Goal: Task Accomplishment & Management: Complete application form

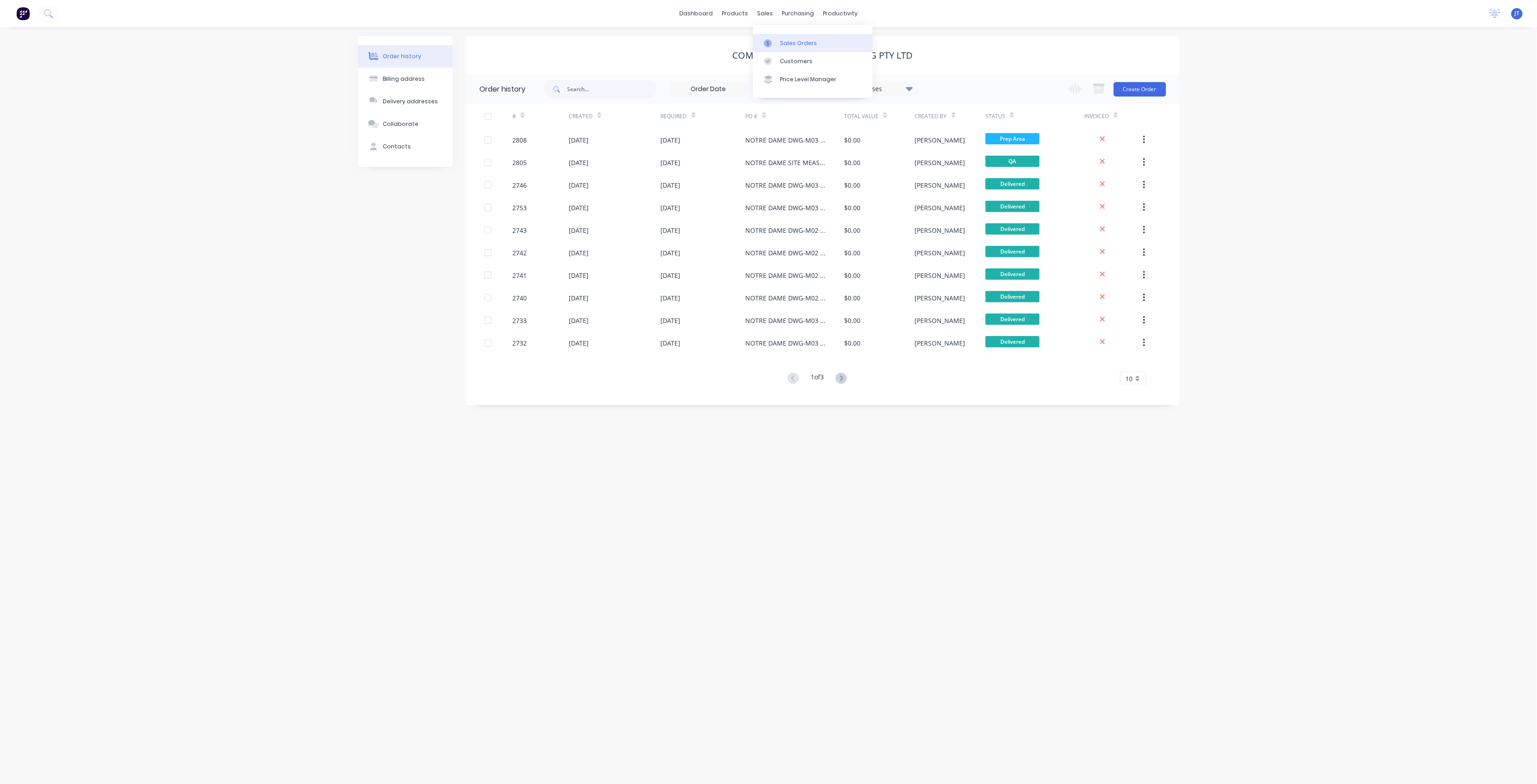
click at [775, 40] on div at bounding box center [770, 43] width 14 height 8
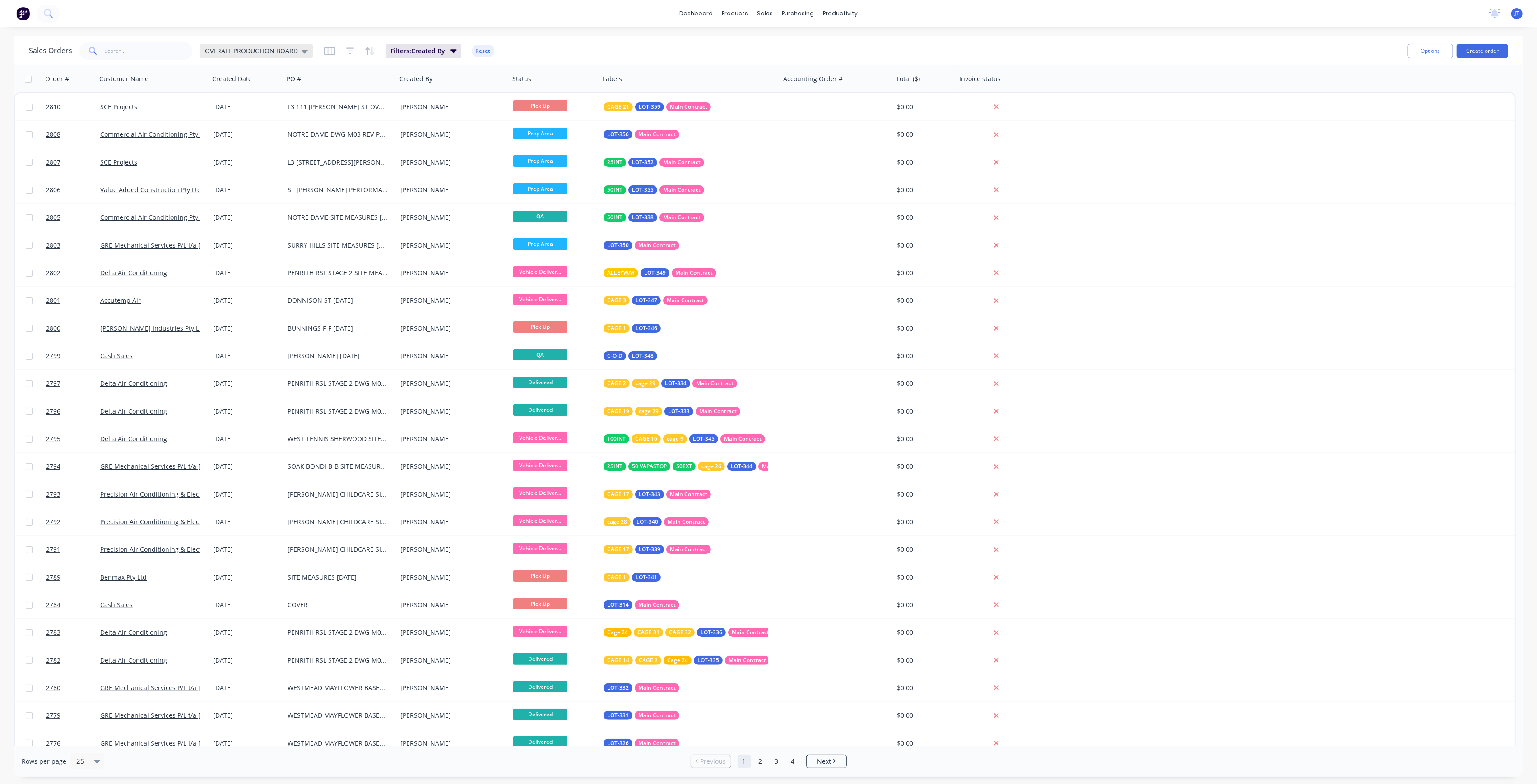
click at [297, 51] on div "OVERALL PRODUCTION BOARD" at bounding box center [256, 50] width 103 height 8
click at [242, 119] on div "None edit" at bounding box center [263, 126] width 121 height 18
click at [222, 131] on button "None" at bounding box center [254, 127] width 103 height 11
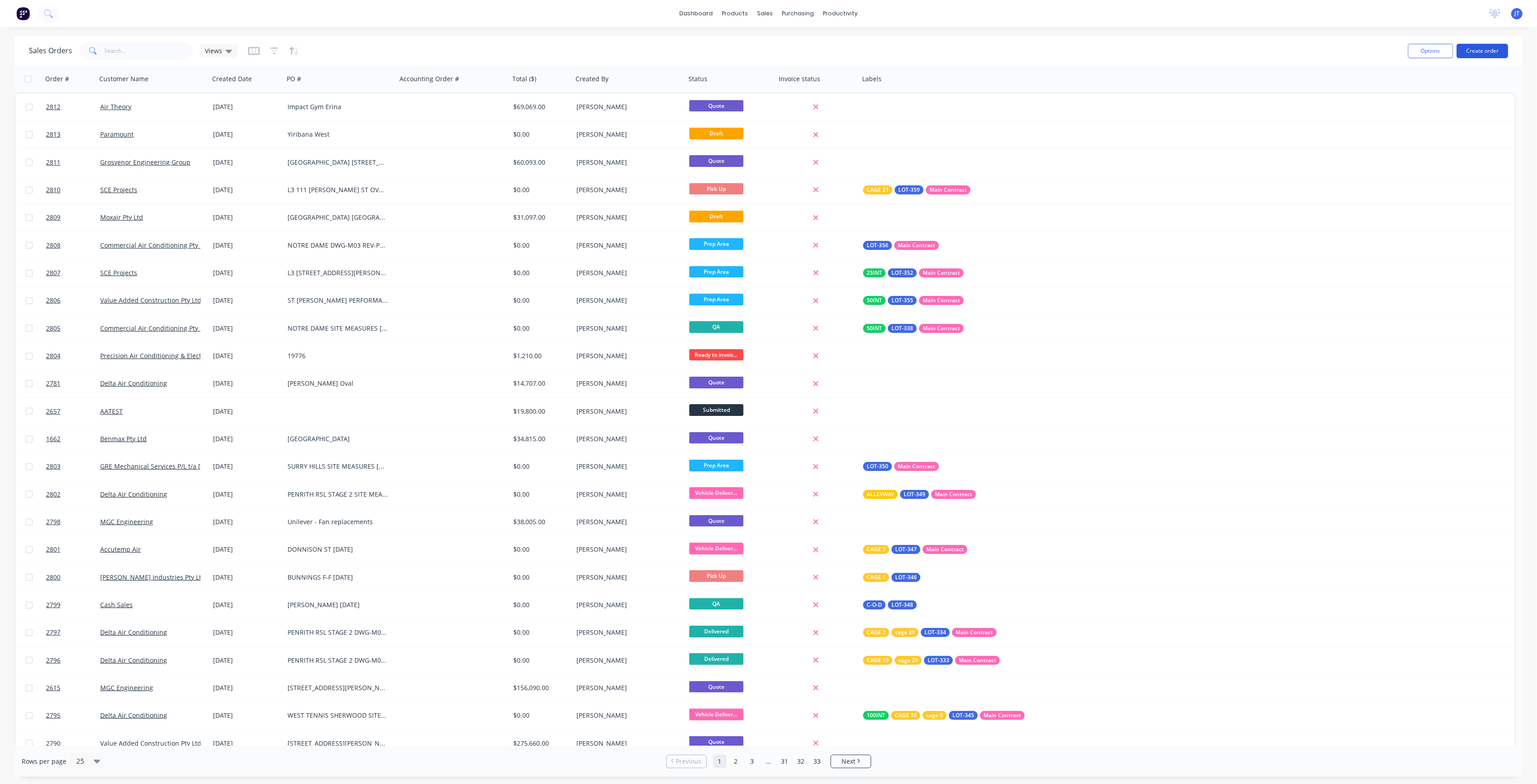
click at [1492, 50] on button "Create order" at bounding box center [1482, 51] width 51 height 14
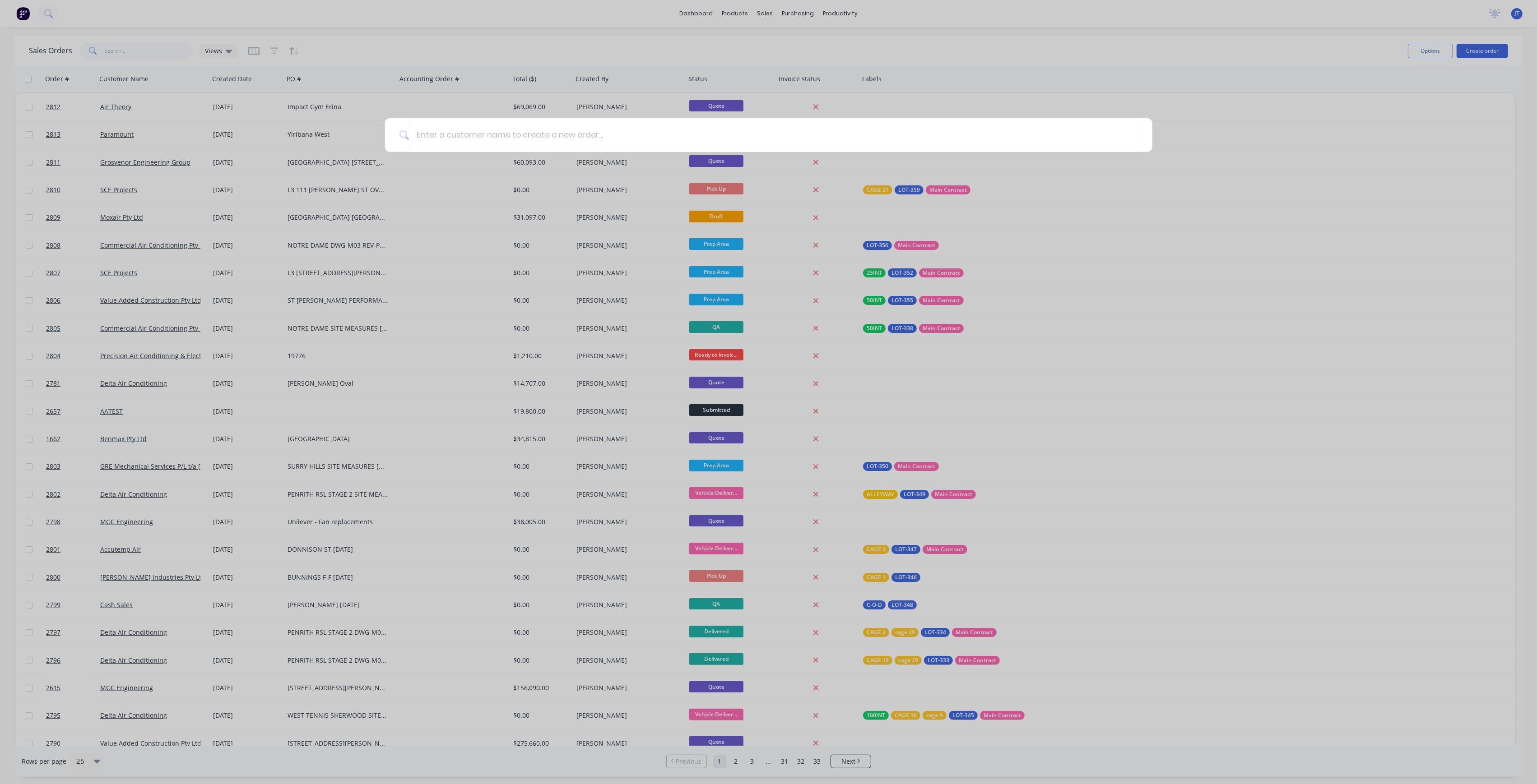
click at [462, 293] on div at bounding box center [768, 392] width 1537 height 784
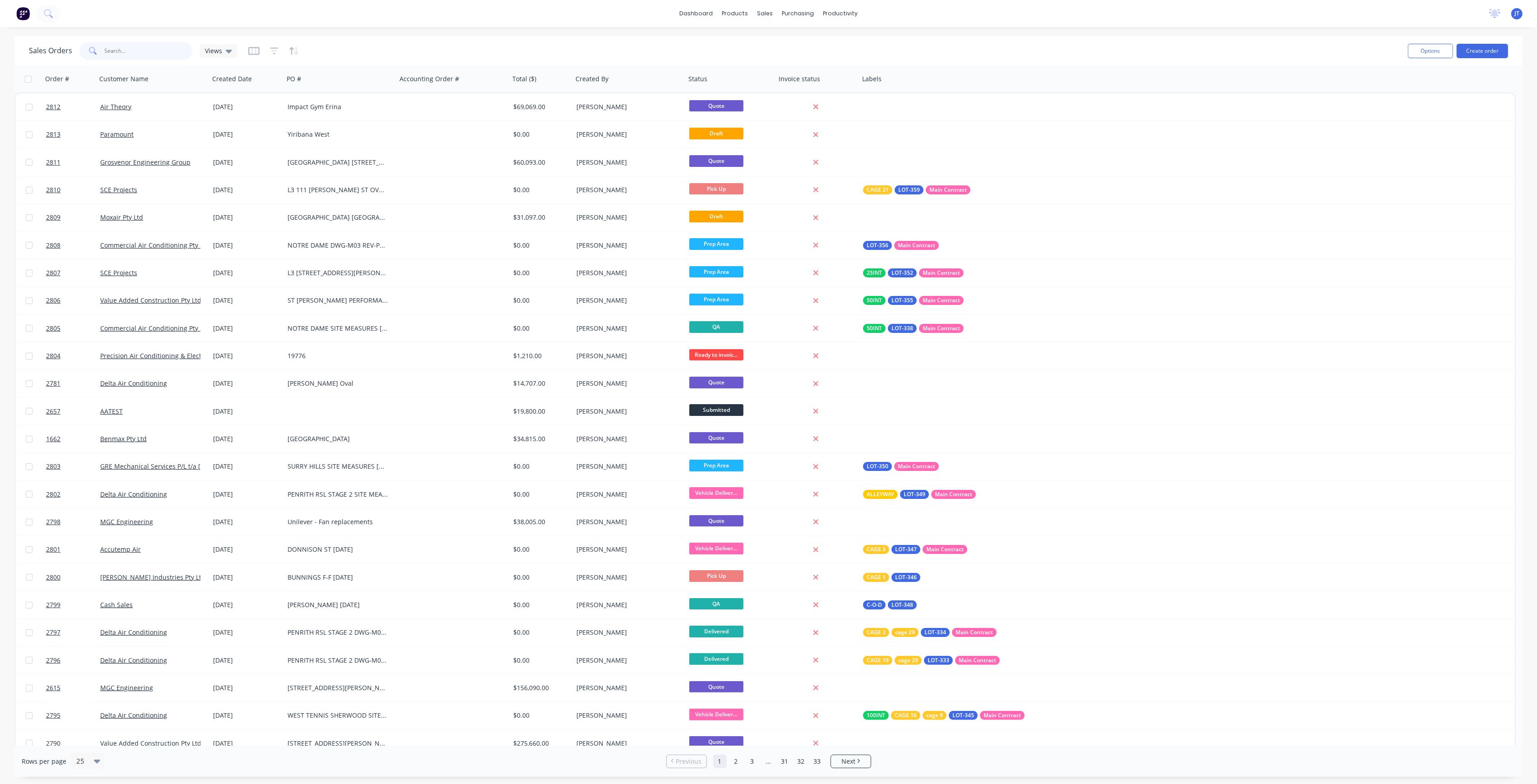
click at [126, 57] on input "text" at bounding box center [149, 50] width 88 height 18
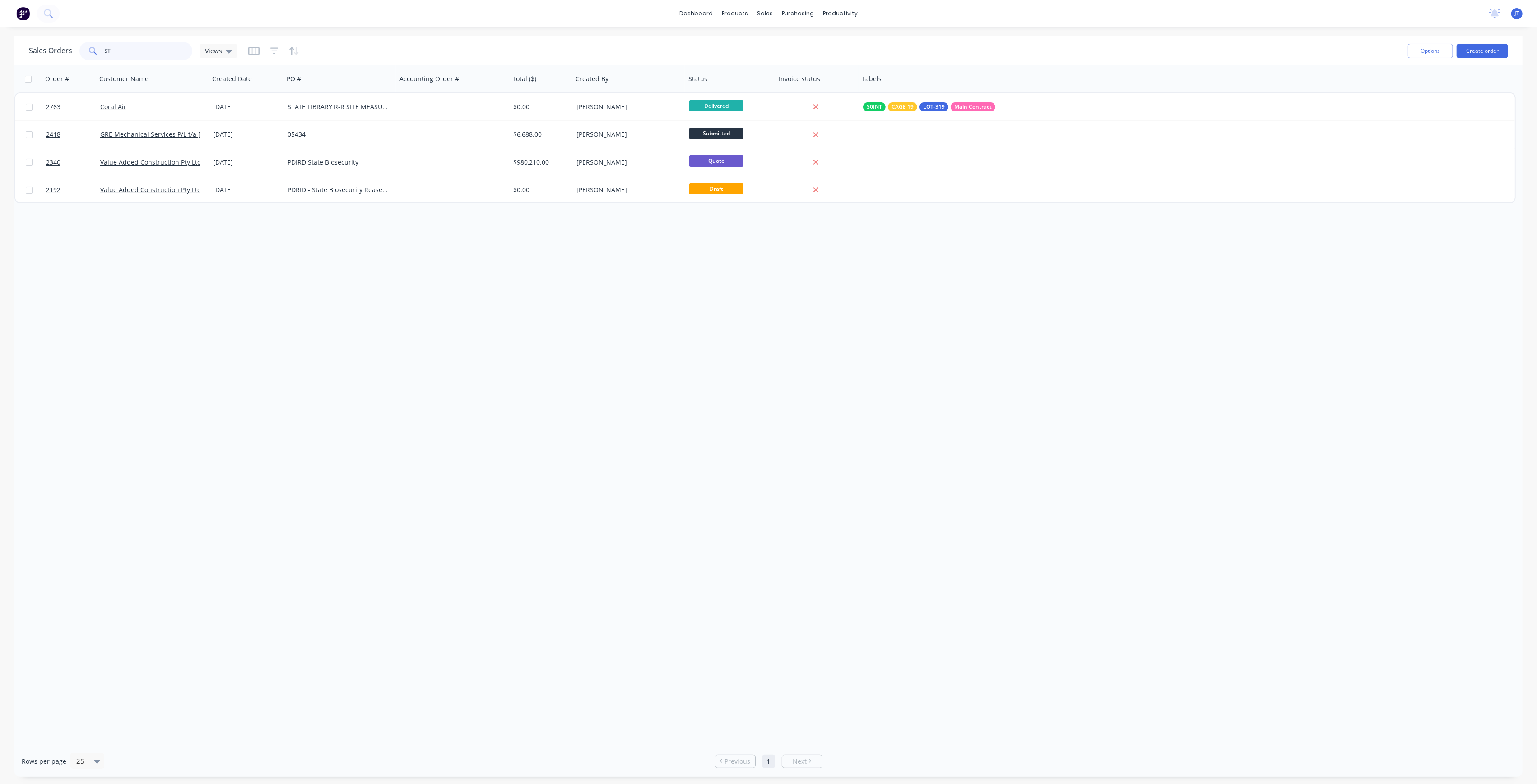
type input "S"
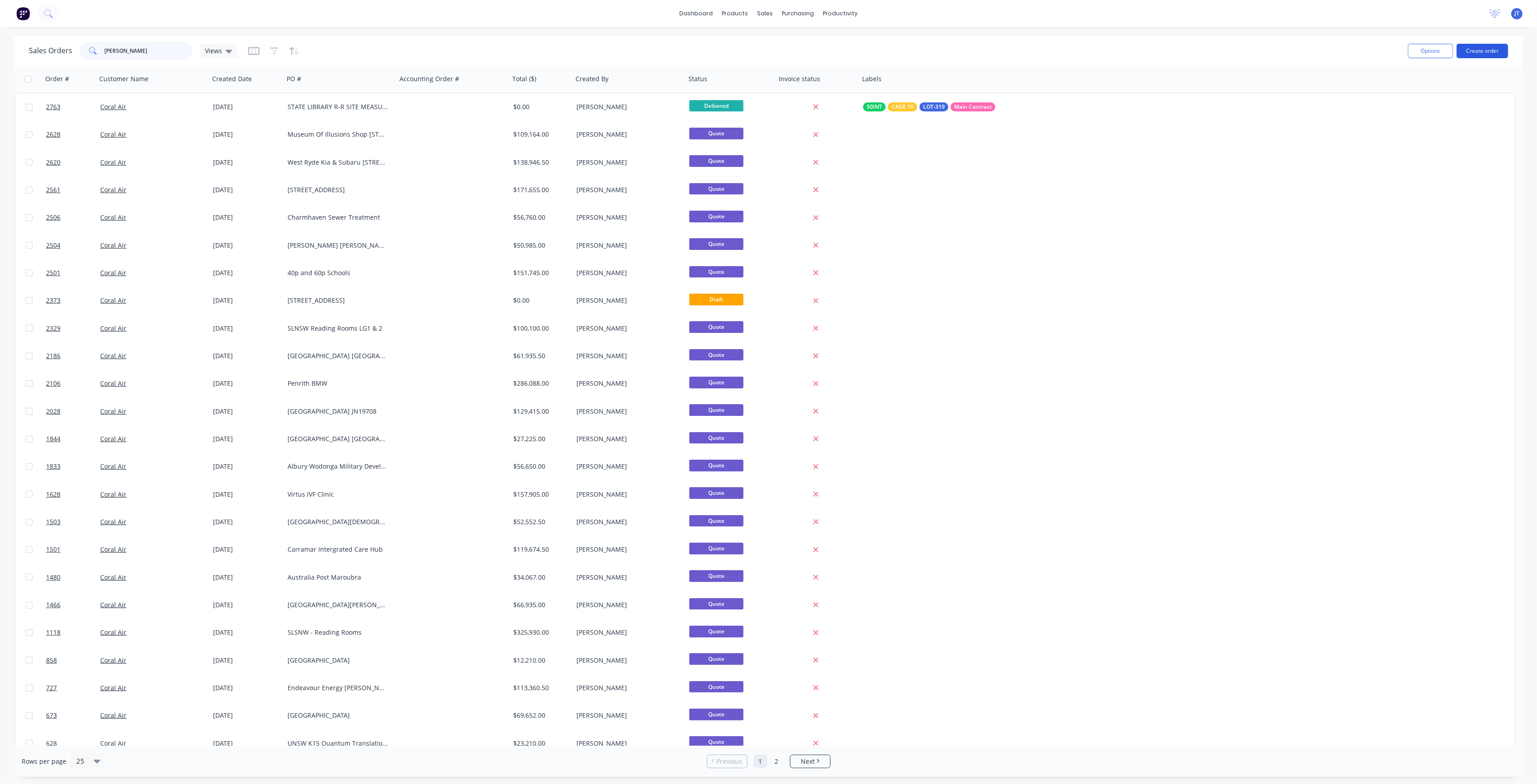
type input "[PERSON_NAME]"
click at [1480, 53] on button "Create order" at bounding box center [1482, 51] width 51 height 14
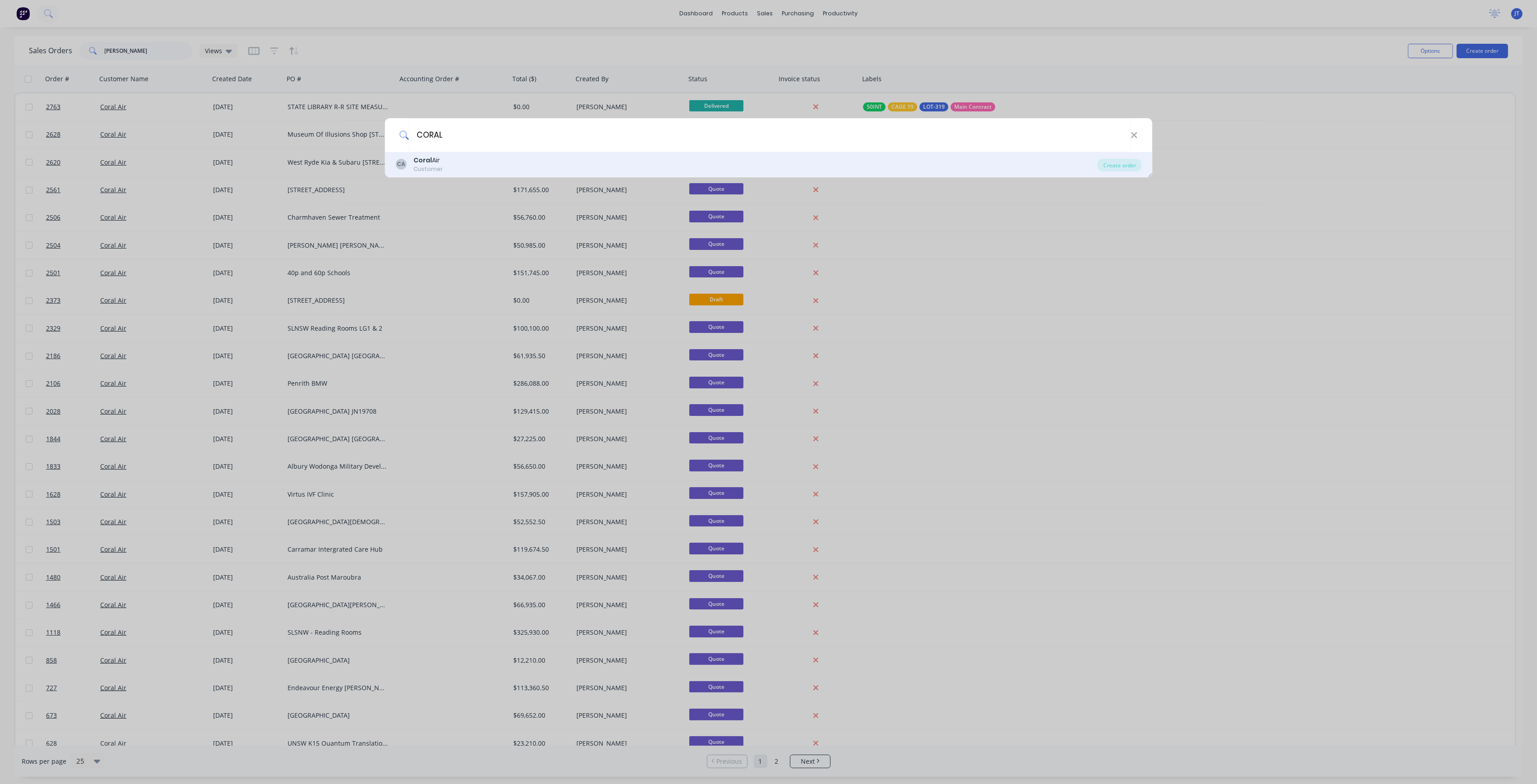
type input "CORAL"
click at [644, 167] on div "CA Coral Air Customer" at bounding box center [746, 164] width 702 height 18
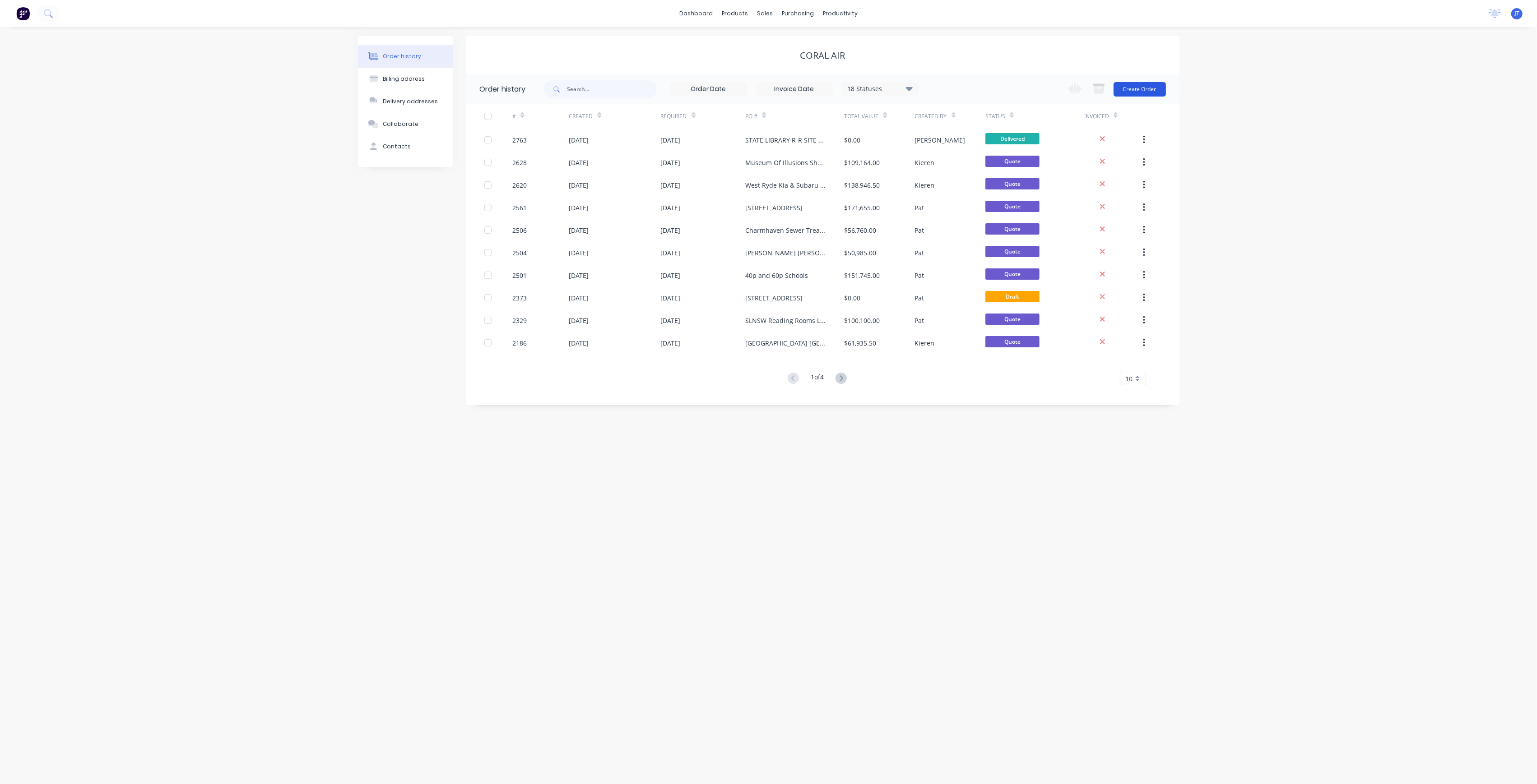
click at [1154, 85] on button "Create Order" at bounding box center [1140, 89] width 53 height 14
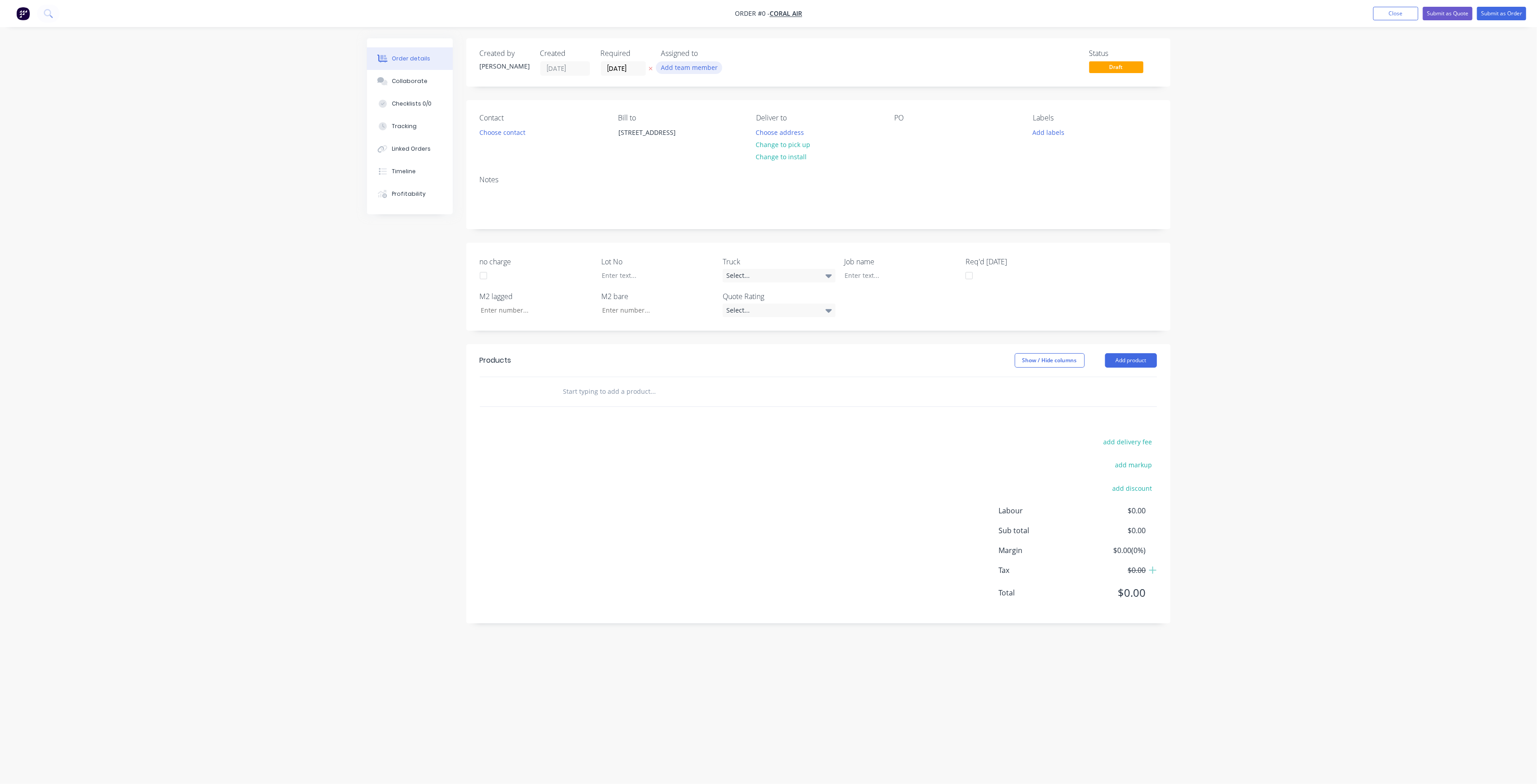
click at [707, 64] on button "Add team member" at bounding box center [689, 67] width 66 height 12
click at [721, 119] on div "[PERSON_NAME] (You)" at bounding box center [733, 117] width 90 height 9
click at [733, 183] on div "[PERSON_NAME]" at bounding box center [733, 180] width 90 height 9
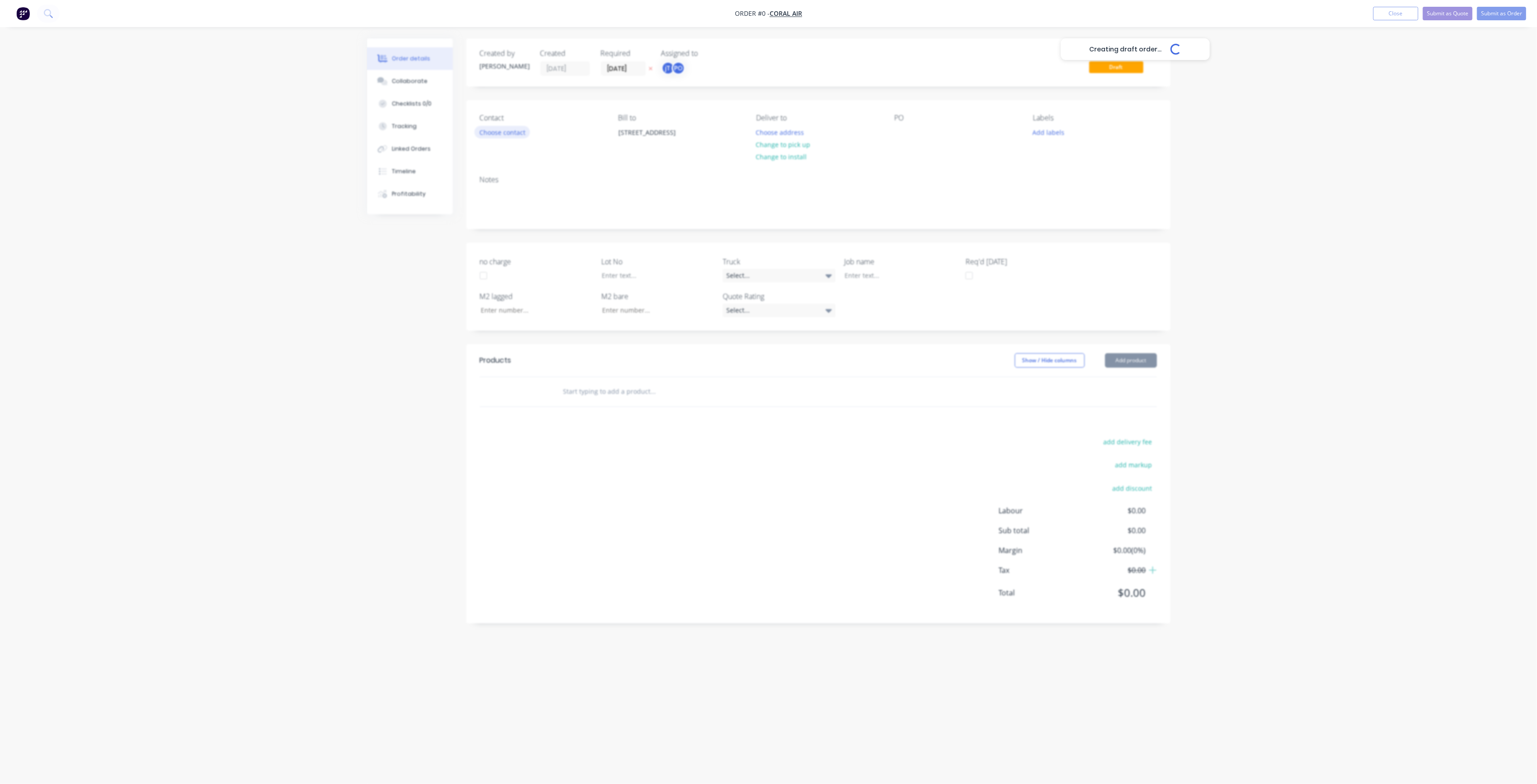
click at [497, 127] on div "Creating draft order... Loading... Order details Collaborate Checklists 0/0 Tra…" at bounding box center [769, 375] width 821 height 673
click at [504, 134] on button "Choose contact" at bounding box center [502, 131] width 55 height 12
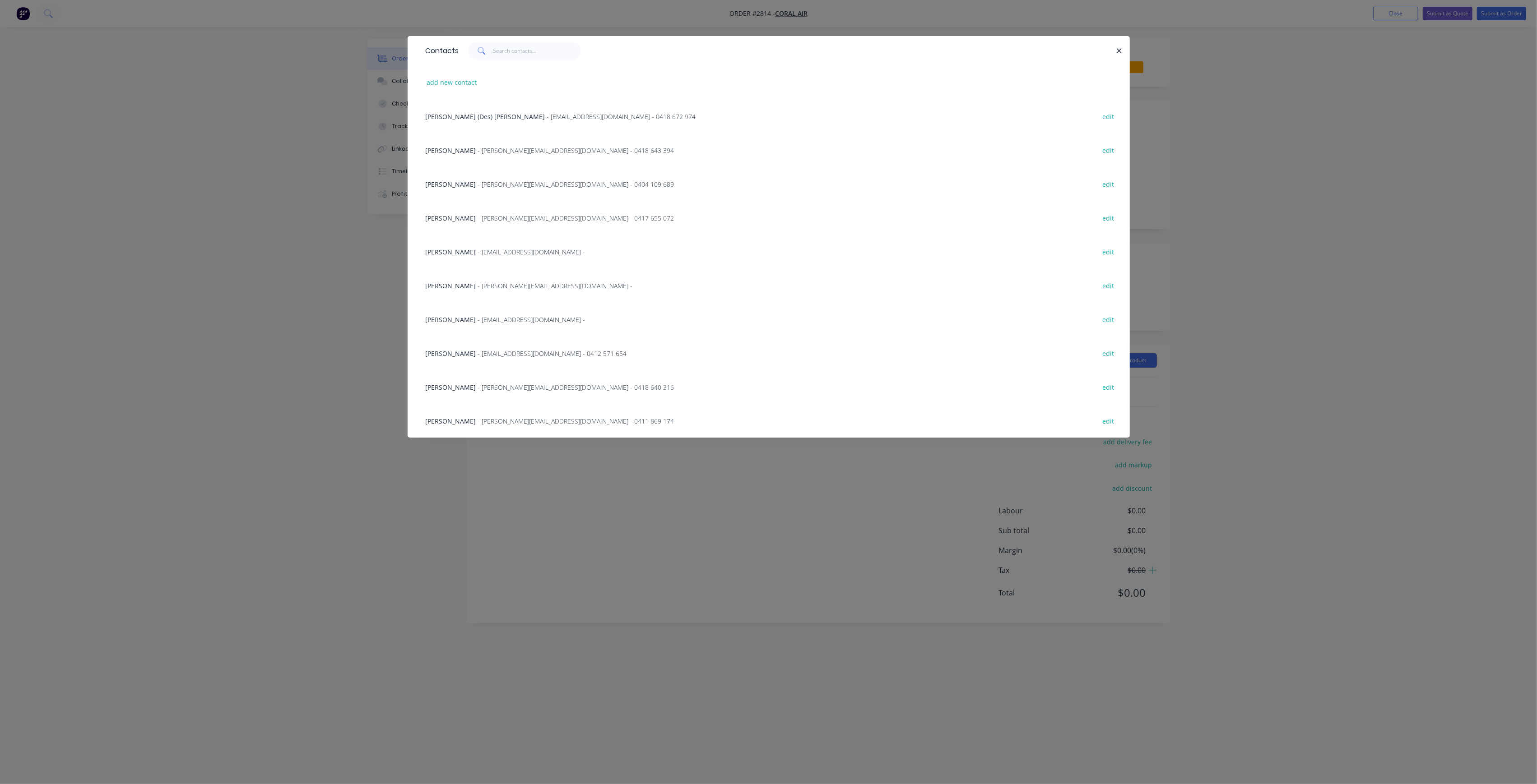
click at [485, 472] on div "Contacts add new contact [PERSON_NAME] (Des) [PERSON_NAME] - [EMAIL_ADDRESS][DO…" at bounding box center [768, 392] width 1537 height 784
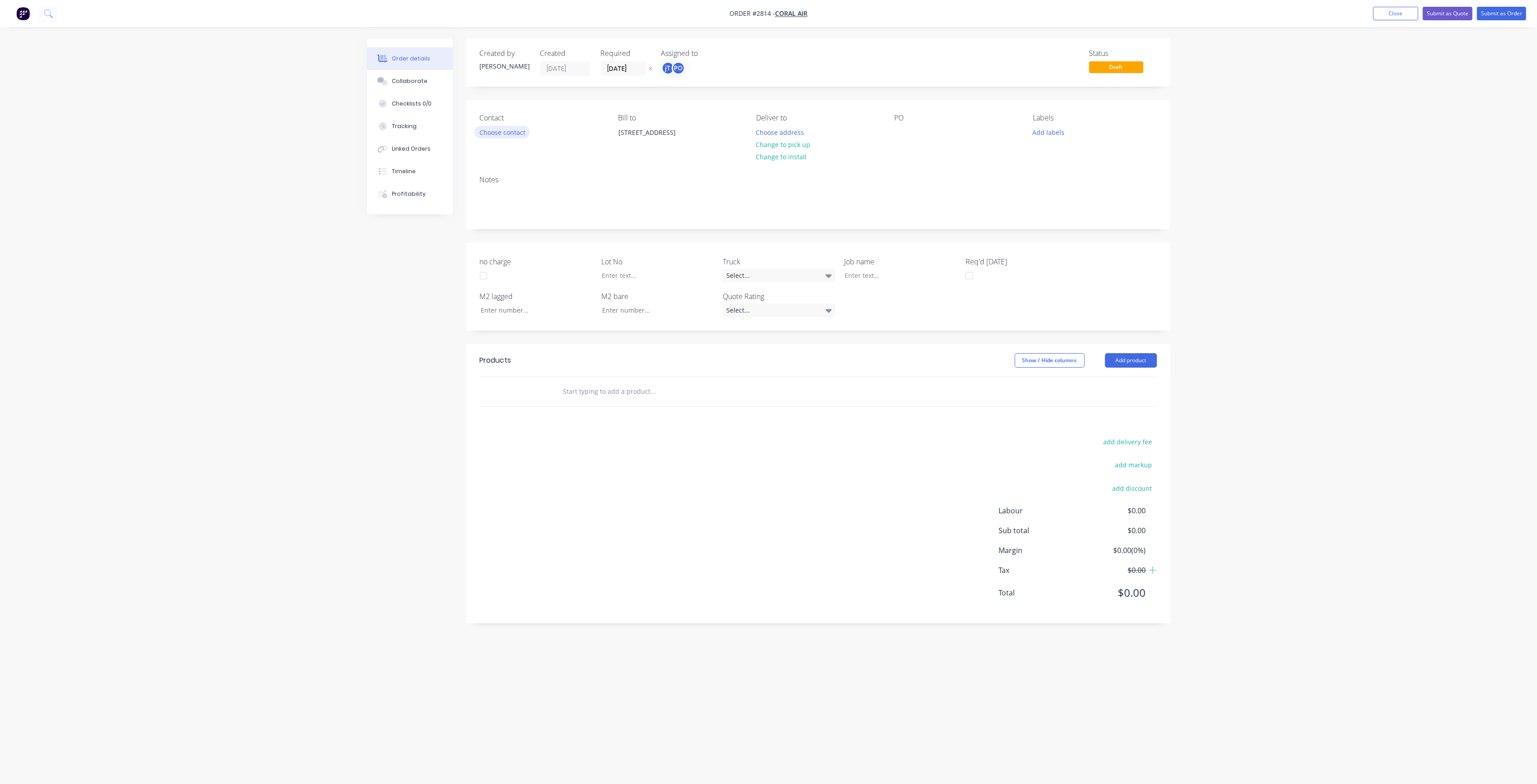
click at [508, 136] on button "Choose contact" at bounding box center [502, 131] width 55 height 12
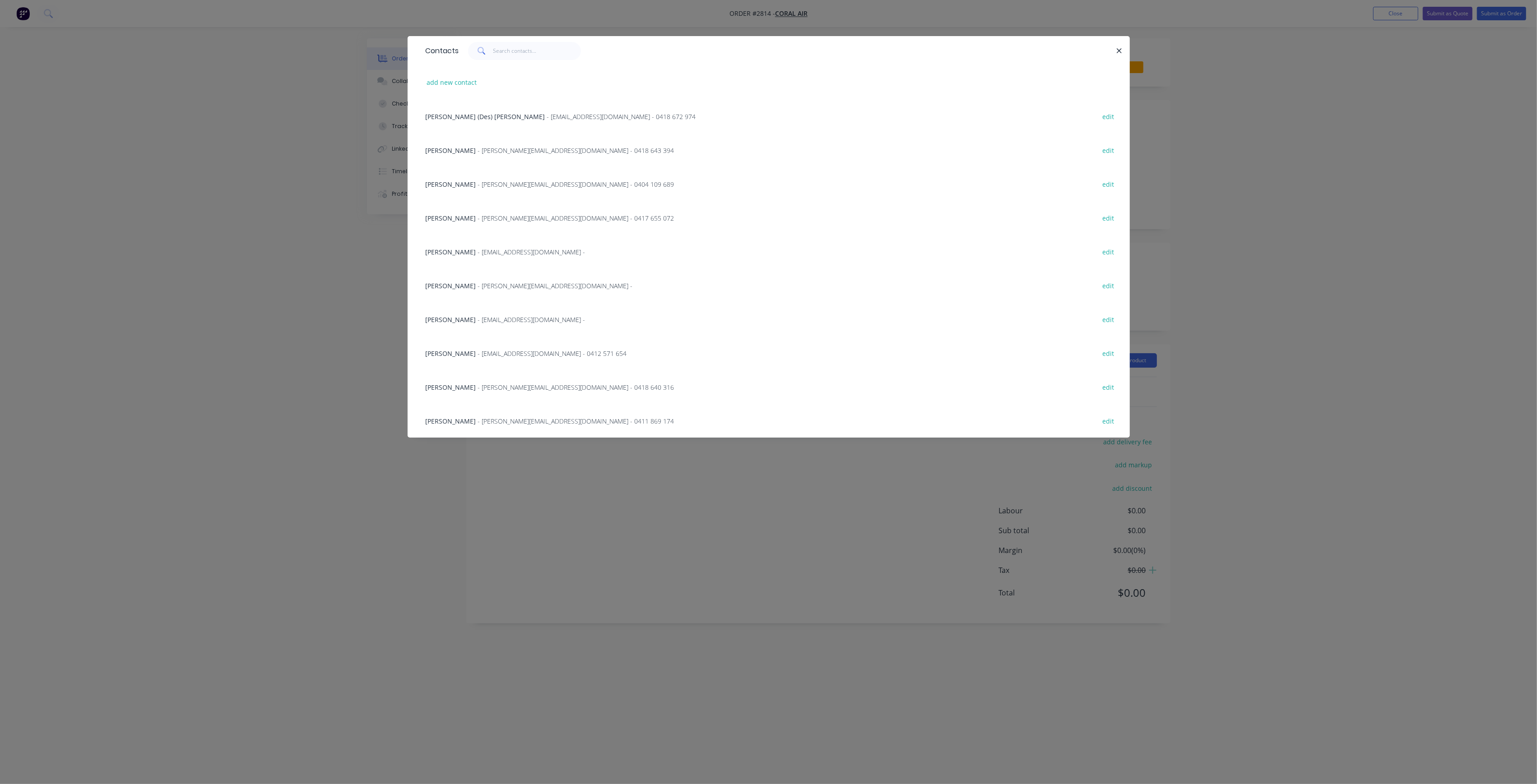
click at [506, 413] on div "[PERSON_NAME] - [PERSON_NAME][EMAIL_ADDRESS][DOMAIN_NAME] - 0411 869 174 edit" at bounding box center [769, 420] width 695 height 34
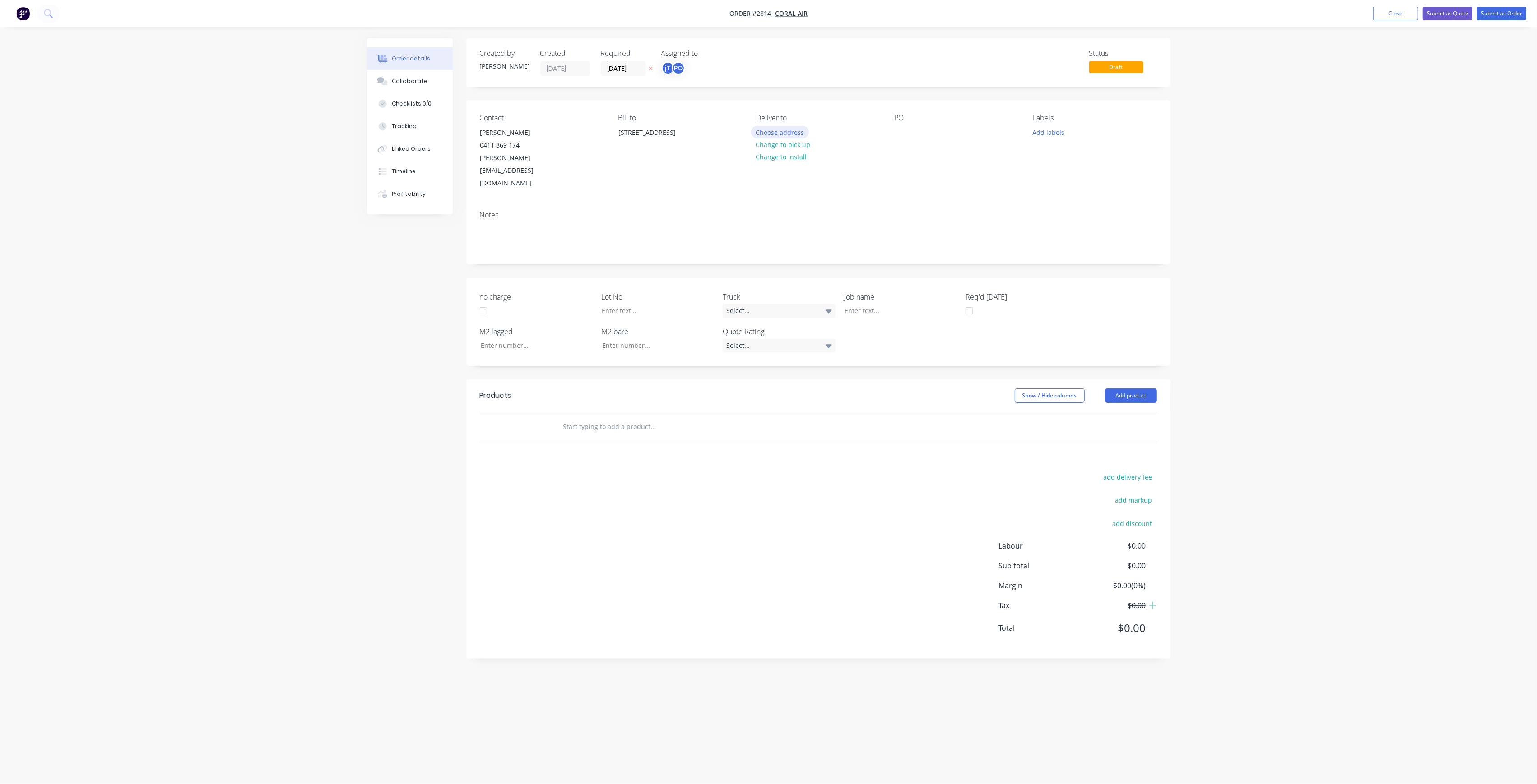
click at [770, 128] on button "Choose address" at bounding box center [780, 131] width 58 height 12
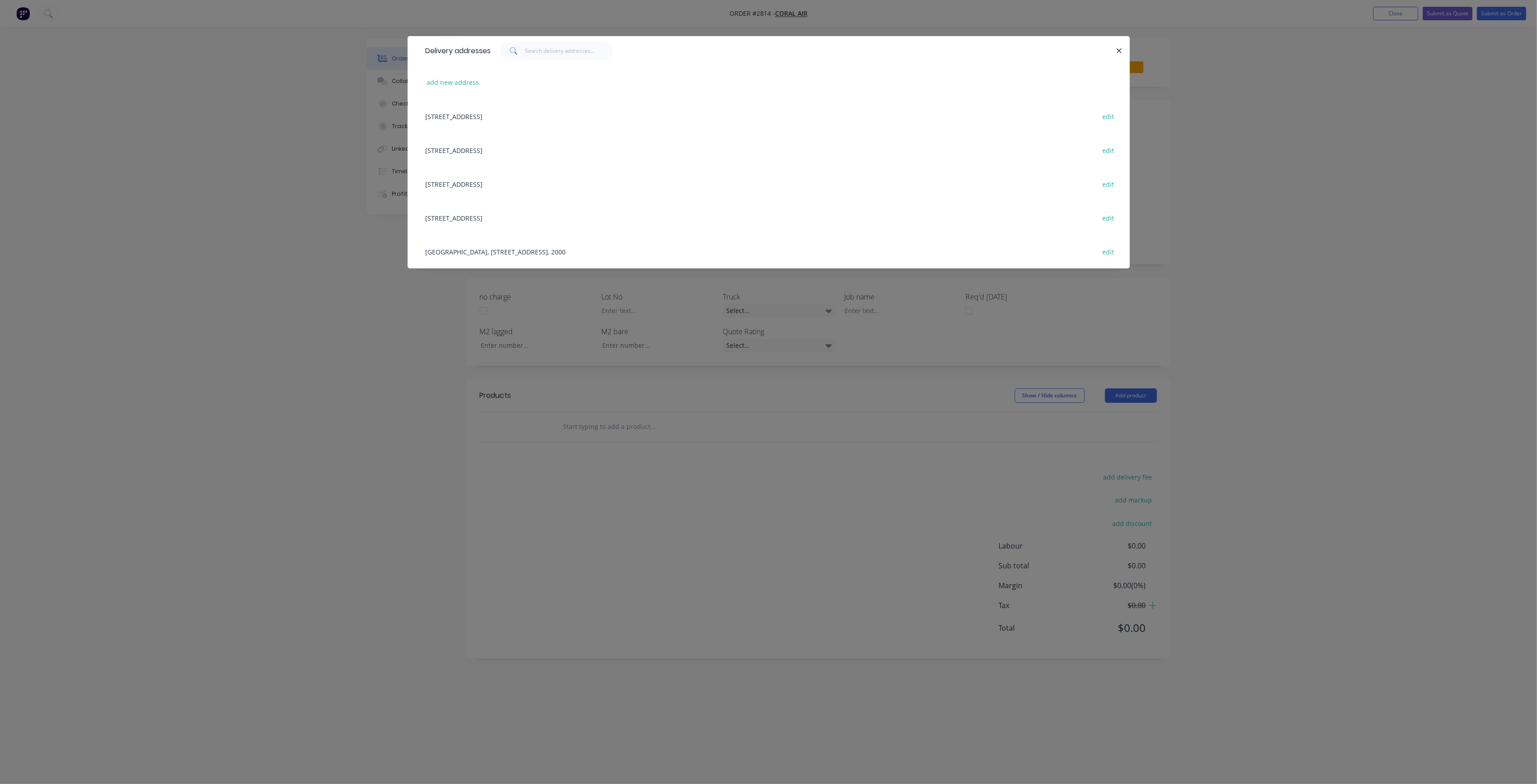
click at [551, 251] on div "[GEOGRAPHIC_DATA], [STREET_ADDRESS], 2000 edit" at bounding box center [769, 251] width 695 height 34
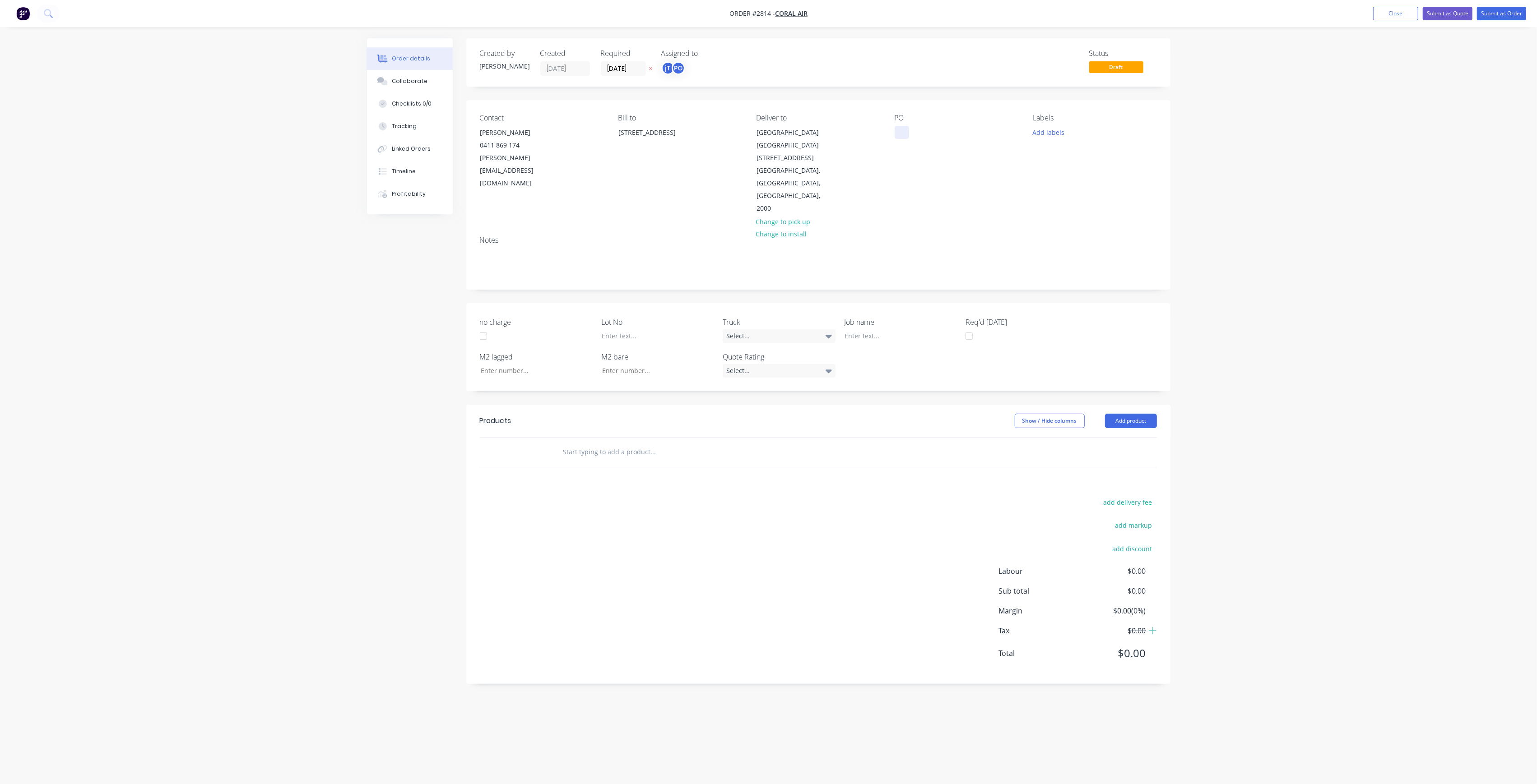
click at [899, 132] on div at bounding box center [902, 132] width 14 height 13
drag, startPoint x: 929, startPoint y: 163, endPoint x: 895, endPoint y: 134, distance: 44.7
click at [895, 134] on div "[GEOGRAPHIC_DATA] MEASURES [DATE]" at bounding box center [930, 146] width 71 height 41
copy div "[GEOGRAPHIC_DATA] MEASURES [DATE]"
click at [854, 330] on div at bounding box center [894, 336] width 113 height 13
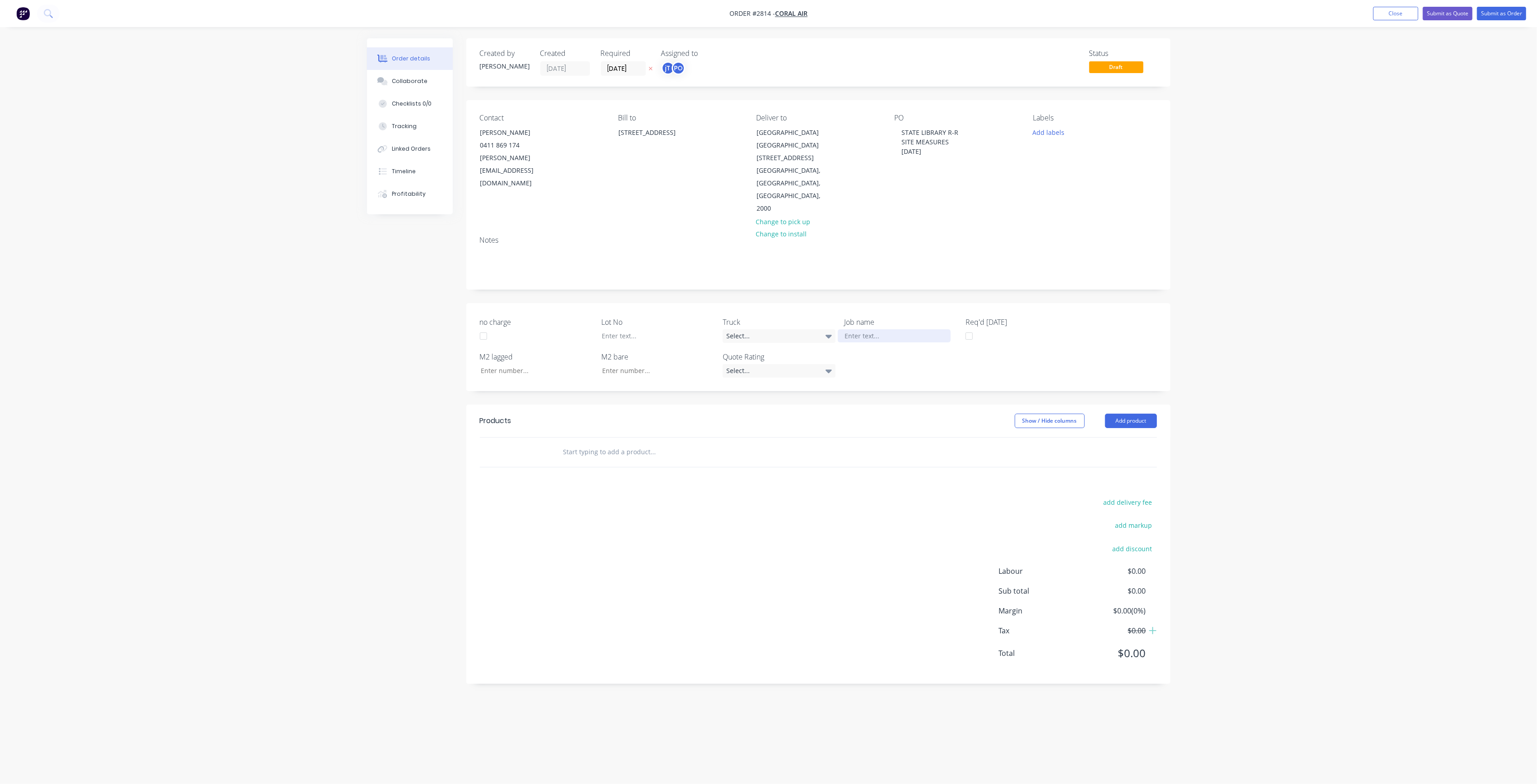
paste div
click at [899, 330] on div "STATE LIBRARY R-RSITE MEASURES08-09-25" at bounding box center [894, 341] width 113 height 23
click at [890, 330] on div "STATE LIBRARY R-R SITE MEASURES08-09-25" at bounding box center [894, 341] width 113 height 23
click at [629, 330] on div at bounding box center [651, 336] width 113 height 13
click at [1057, 133] on button "Add labels" at bounding box center [1048, 131] width 41 height 12
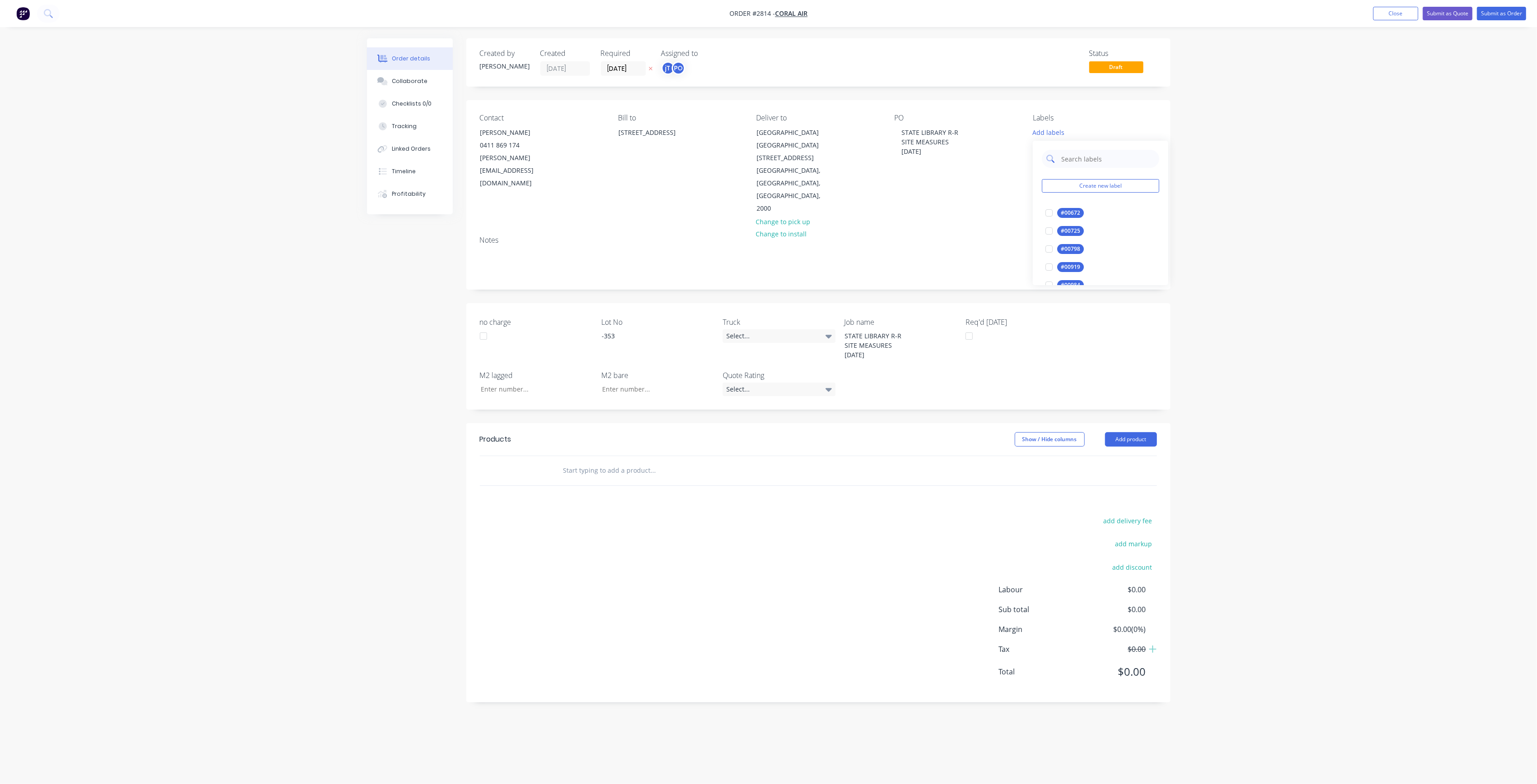
click at [1067, 158] on input "text" at bounding box center [1107, 158] width 95 height 18
drag, startPoint x: 1102, startPoint y: 151, endPoint x: 1042, endPoint y: 156, distance: 60.2
click at [1042, 156] on div "LOT-353" at bounding box center [1100, 158] width 117 height 18
type input "LOT-353"
click at [1082, 183] on button "Create new label" at bounding box center [1100, 185] width 117 height 13
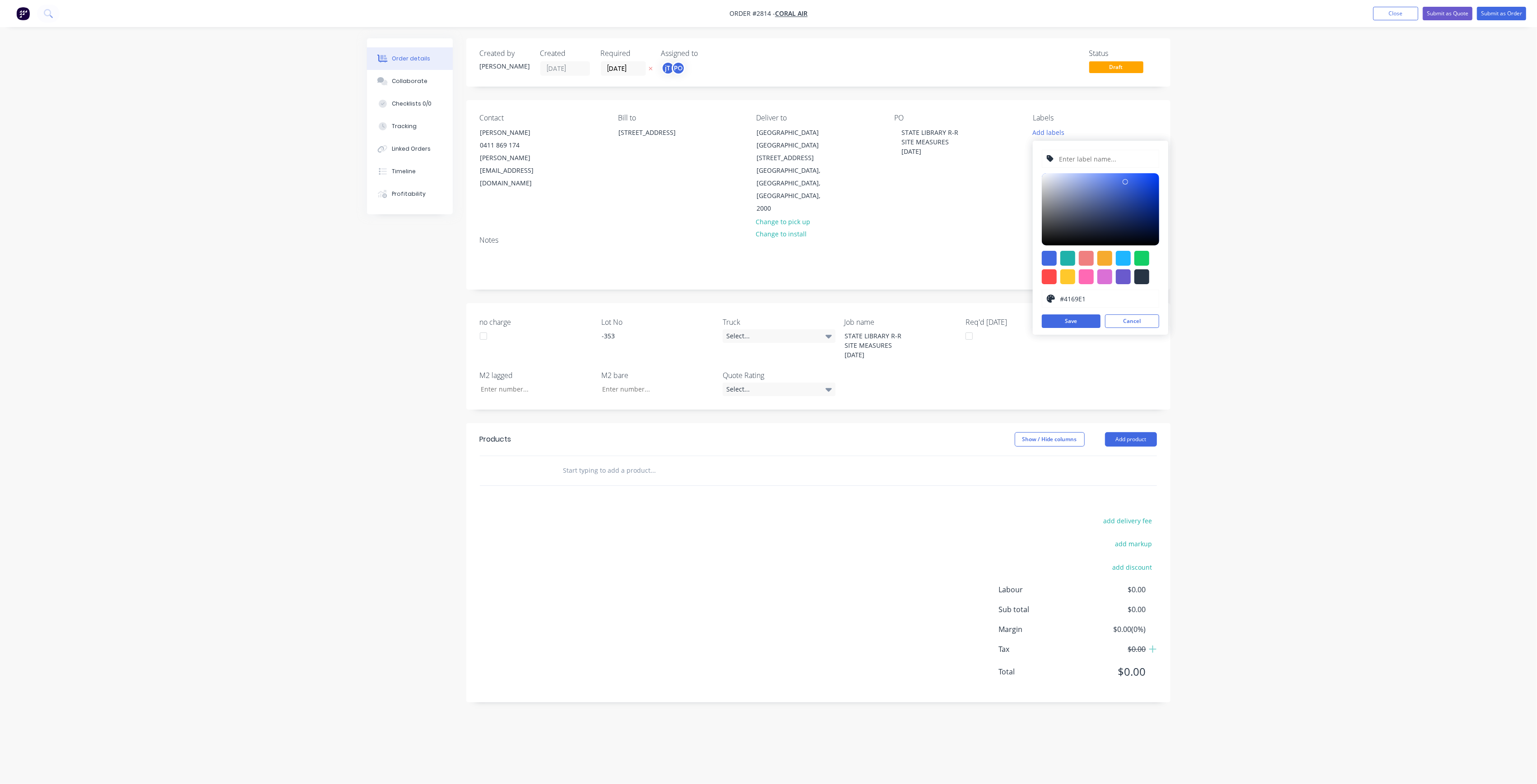
click at [1089, 156] on input "text" at bounding box center [1106, 159] width 96 height 17
paste input "LOT-353"
type input "LOT-353"
click at [1073, 324] on button "Save" at bounding box center [1071, 321] width 59 height 13
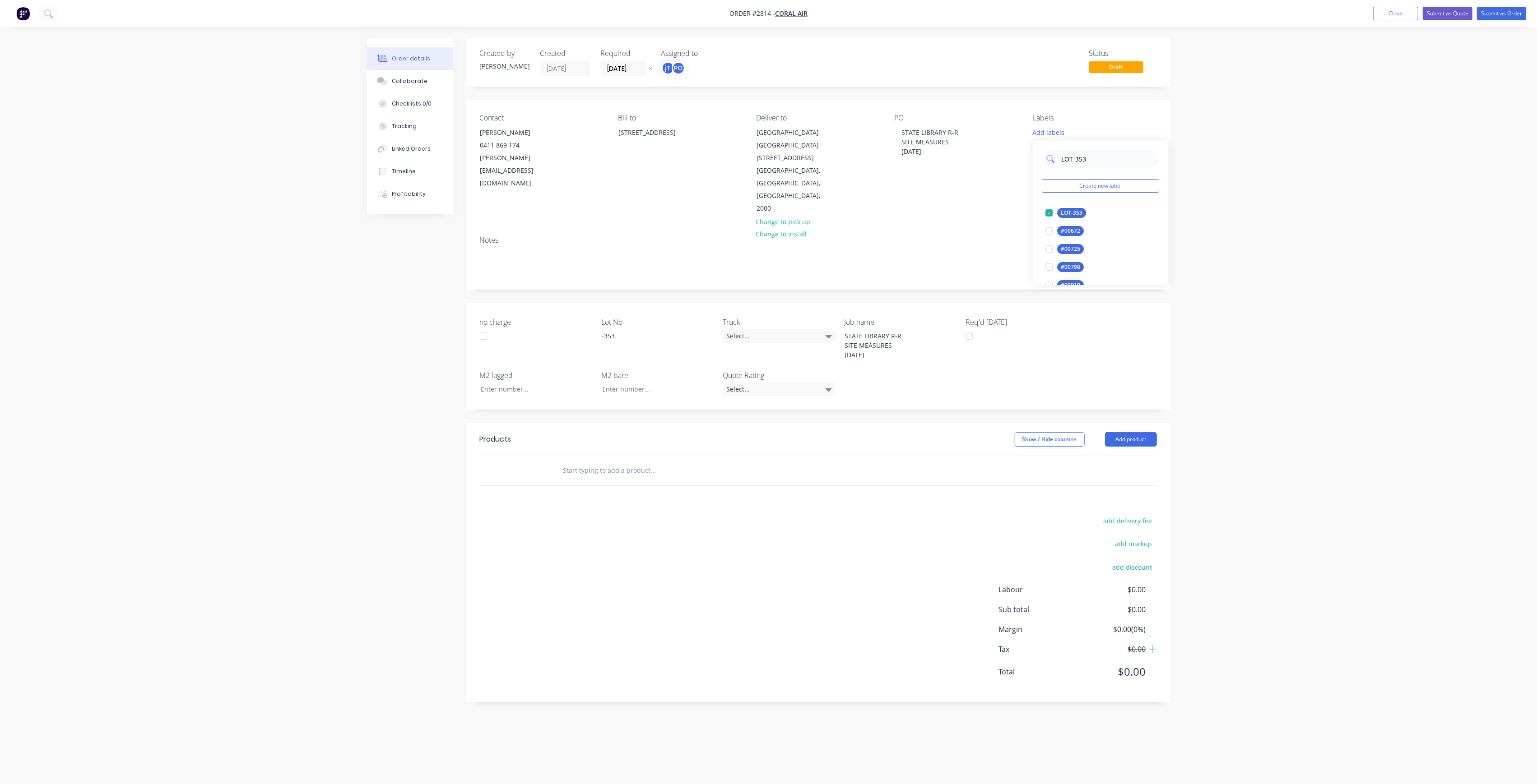
click at [1093, 161] on input "LOT-353" at bounding box center [1107, 158] width 95 height 18
type input "MAIN"
click at [1071, 209] on div "Main Contract" at bounding box center [1079, 213] width 45 height 10
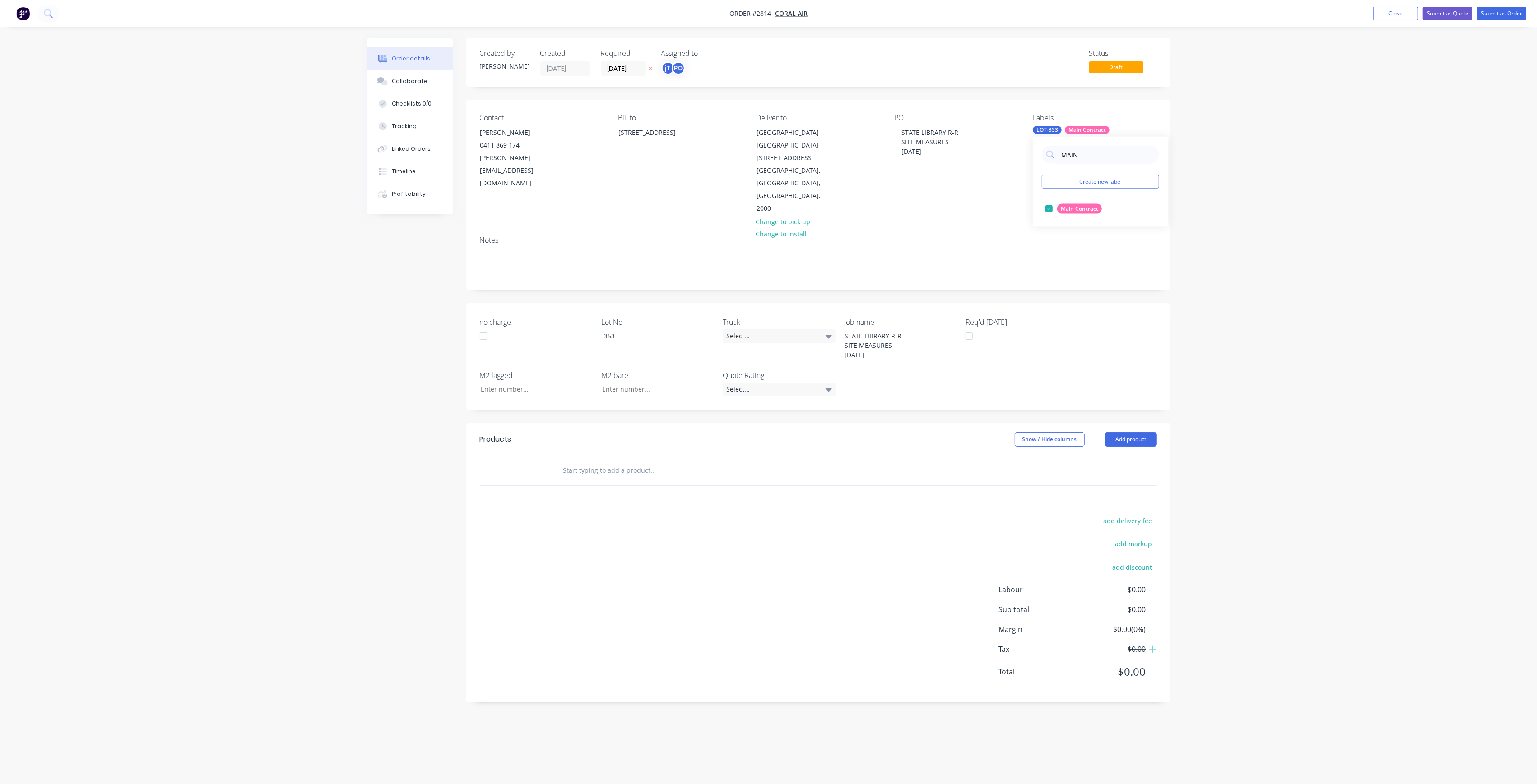
click at [1258, 190] on div "Order details Collaborate Checklists 0/0 Tracking Linked Orders Timeline Profit…" at bounding box center [768, 392] width 1537 height 784
click at [719, 462] on input "text" at bounding box center [653, 470] width 180 height 18
type input "A"
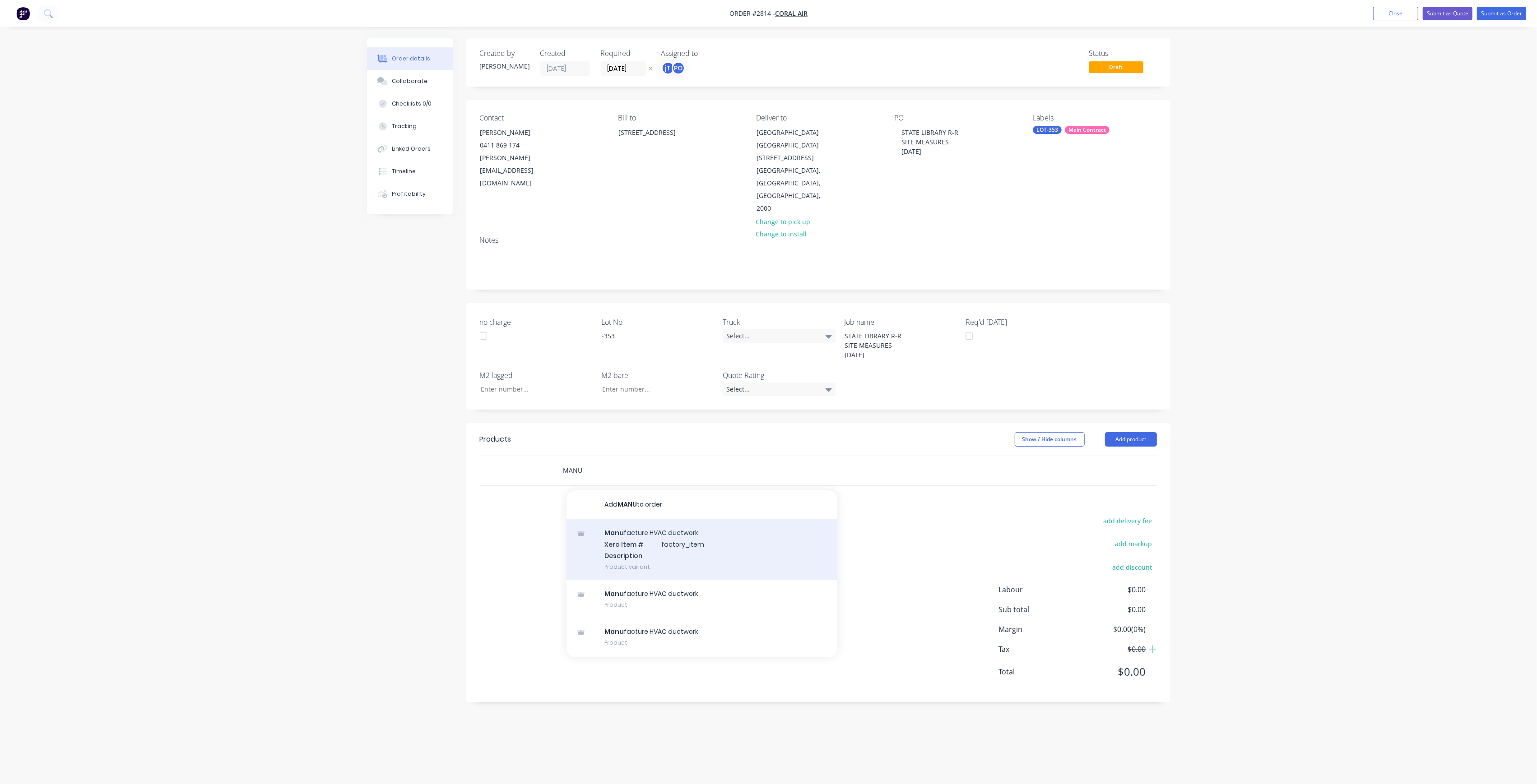
type input "MANU"
click at [651, 526] on div "Manu facture HVAC ductwork Xero Item # factory_item Description Product variant" at bounding box center [701, 550] width 271 height 61
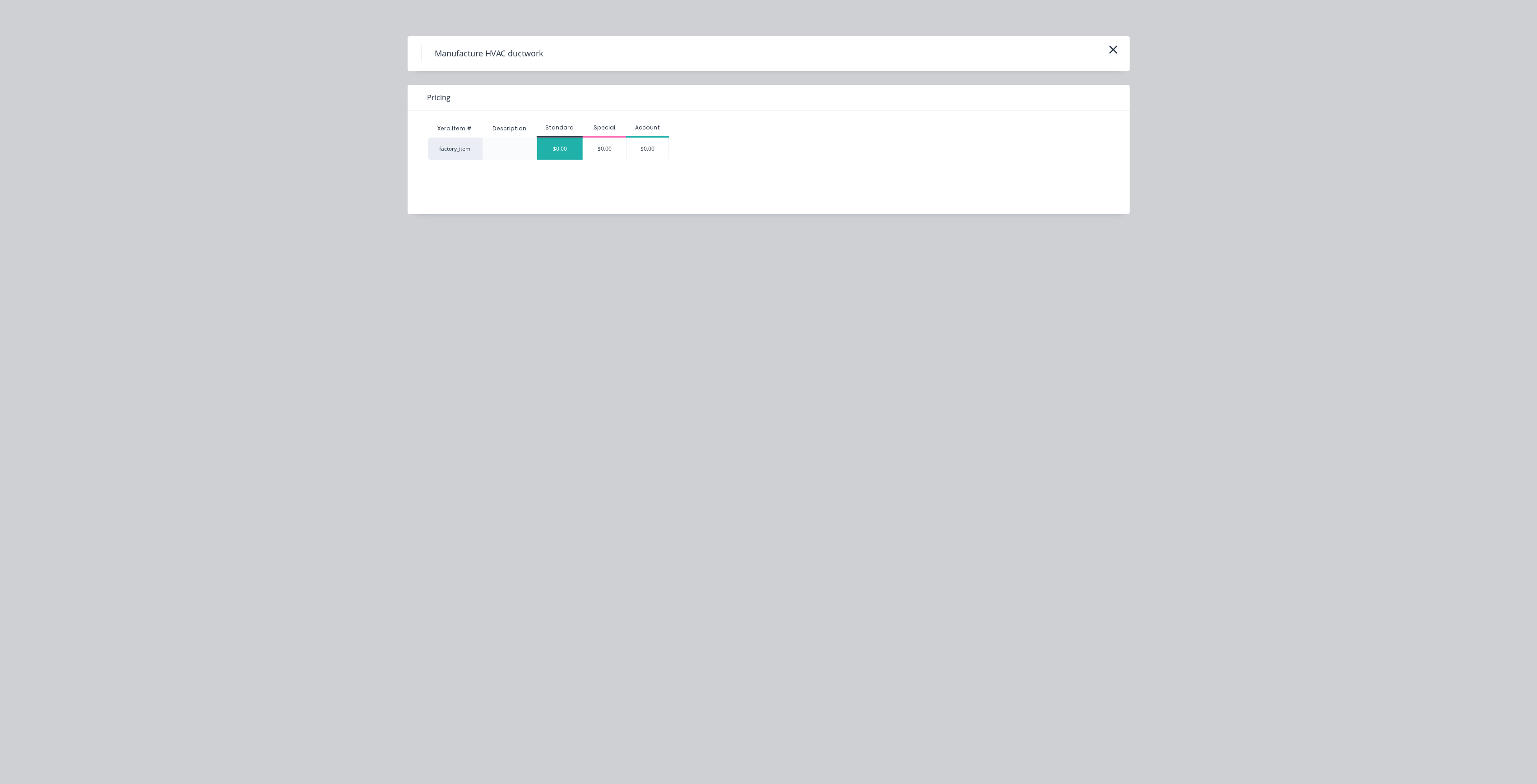
click at [560, 146] on div "$0.00" at bounding box center [560, 148] width 45 height 21
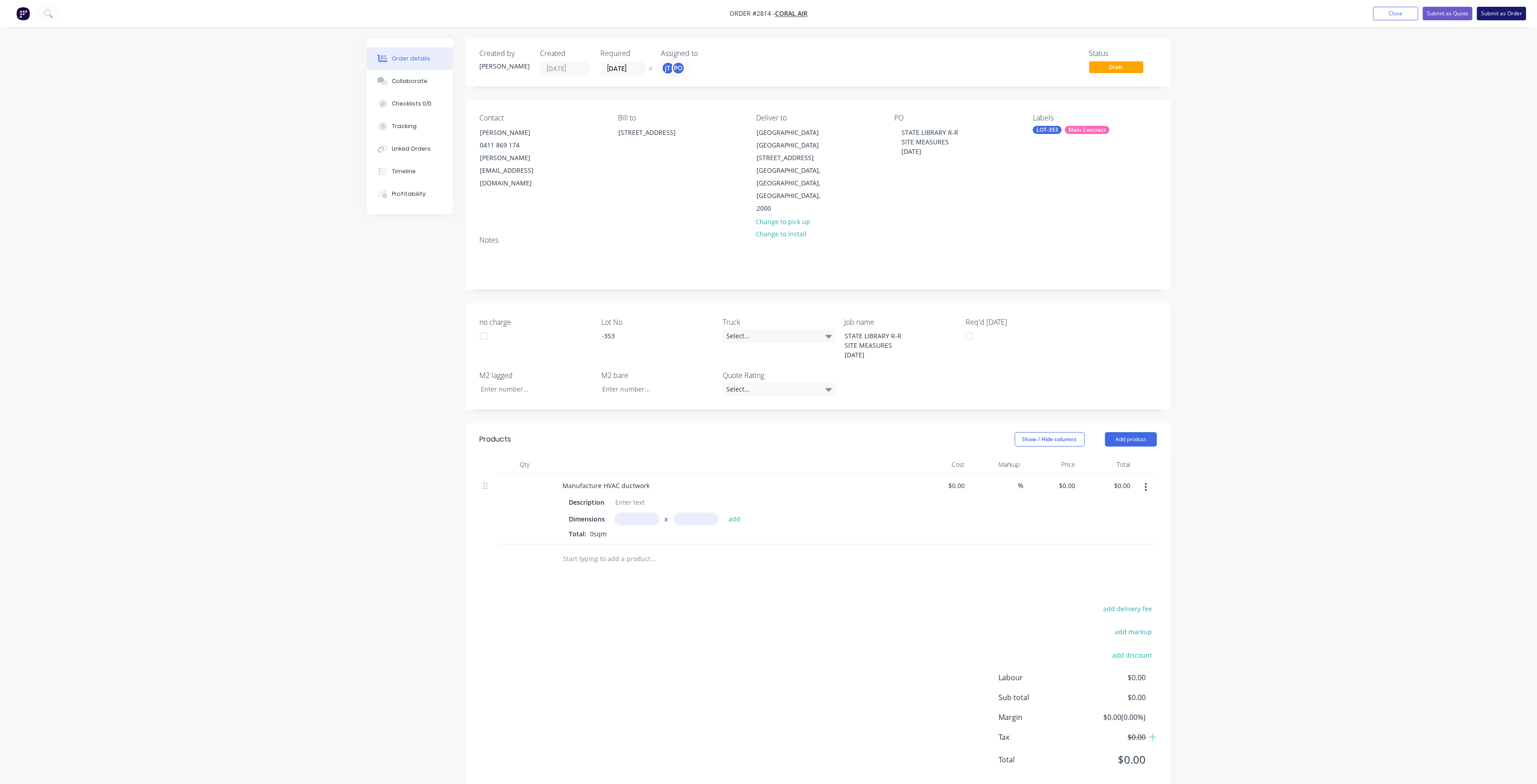
click at [1513, 8] on button "Submit as Order" at bounding box center [1501, 13] width 49 height 13
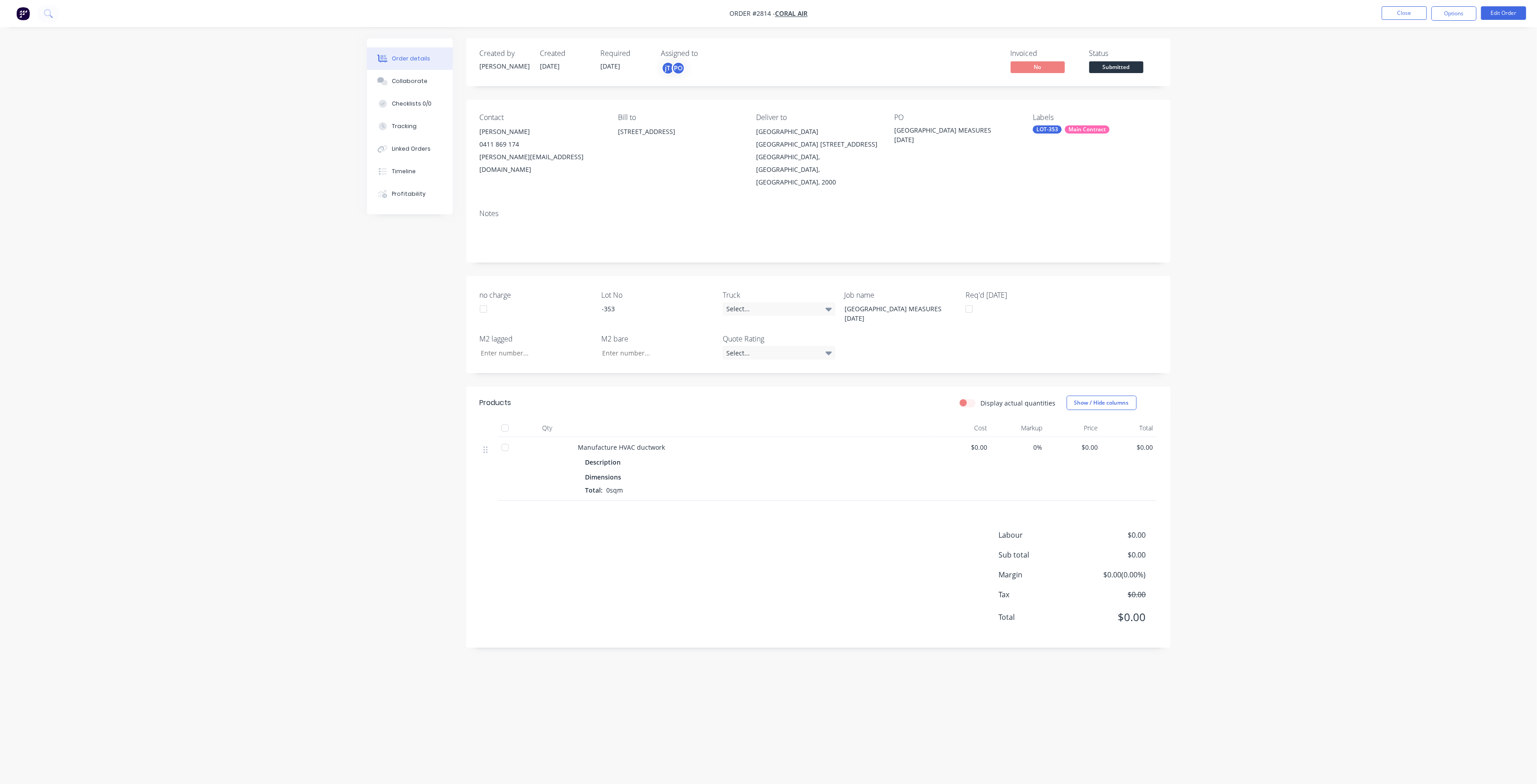
click at [1116, 70] on span "Submitted" at bounding box center [1116, 67] width 54 height 11
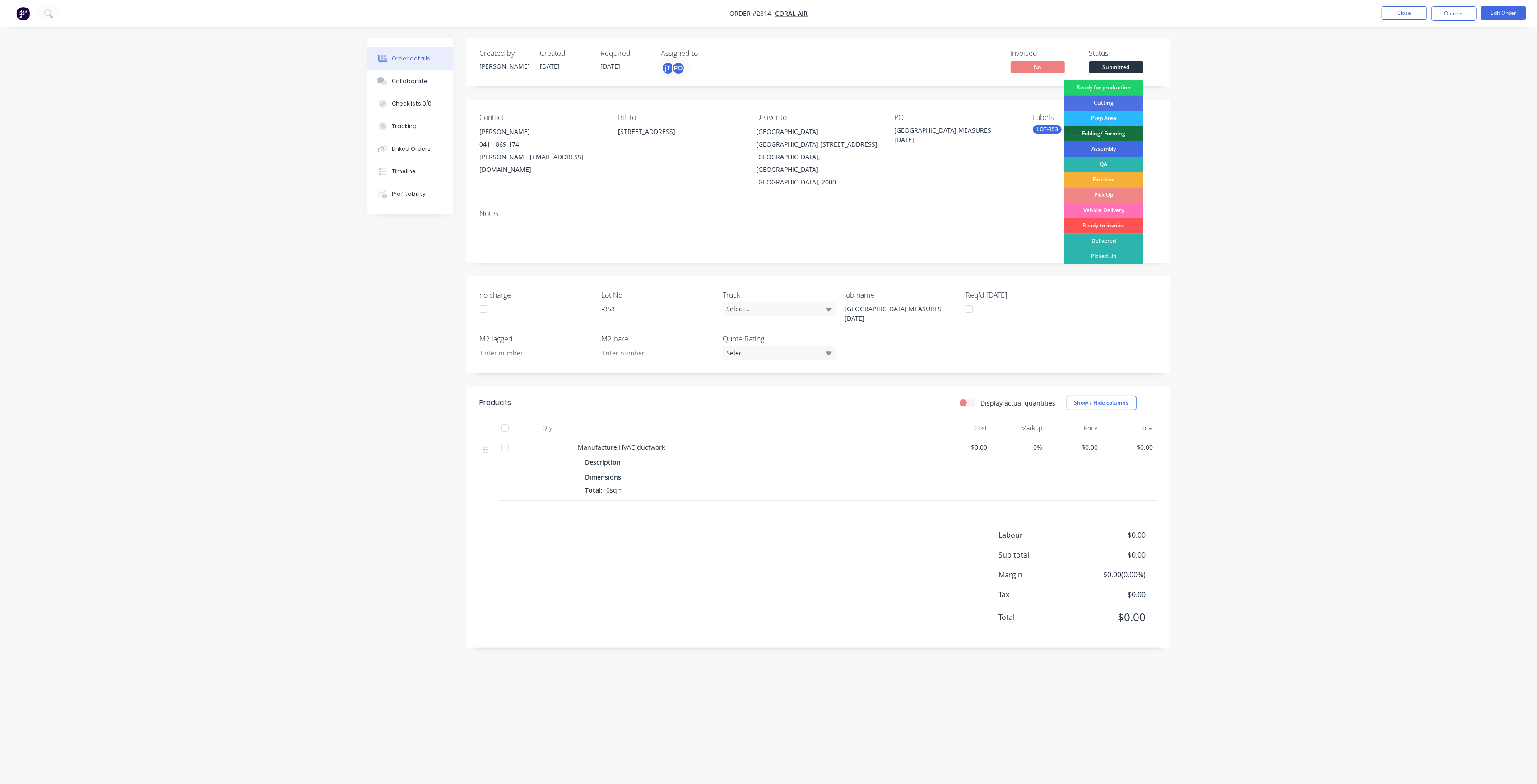
click at [1116, 151] on div "Assembly" at bounding box center [1103, 149] width 79 height 16
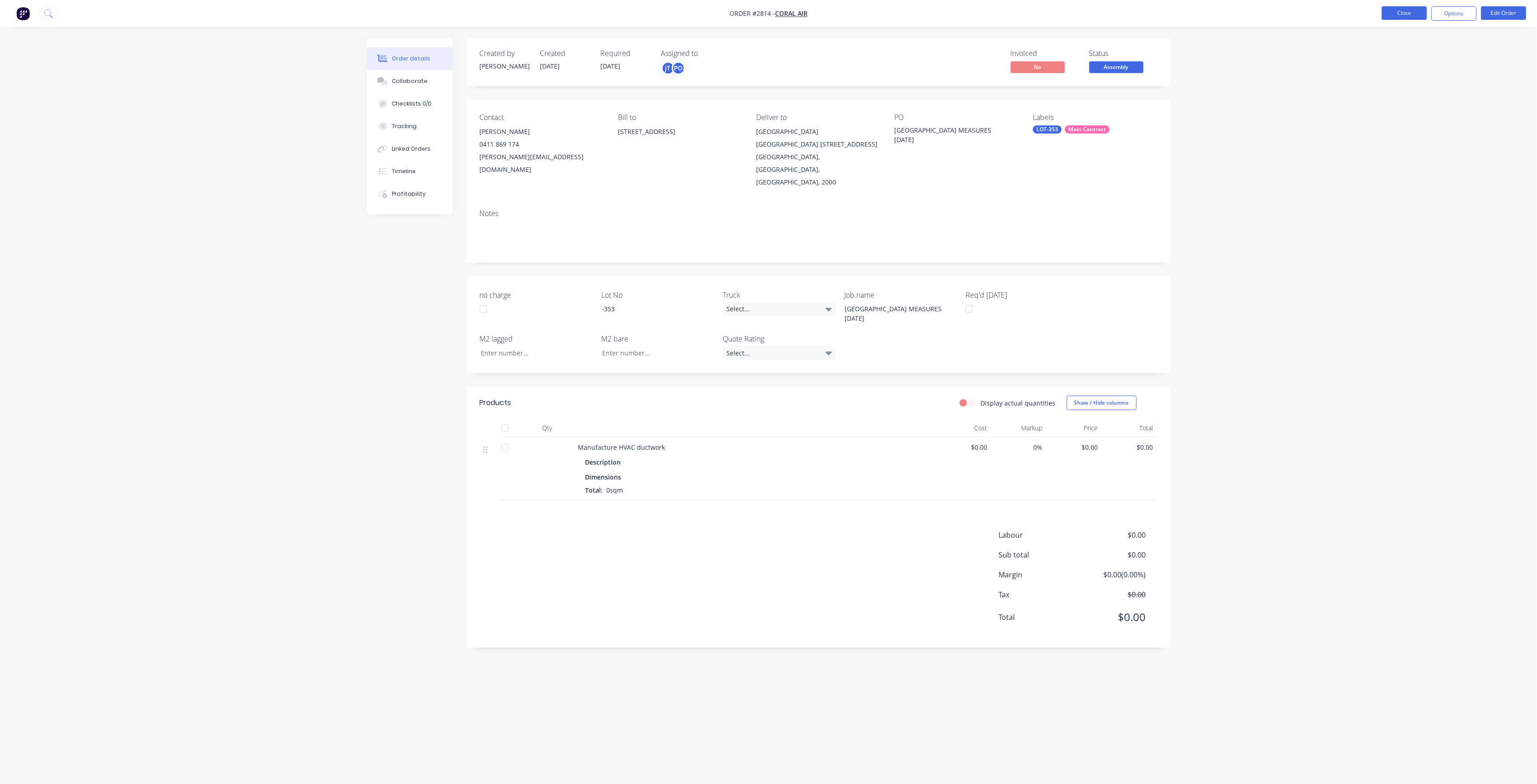
click at [1414, 13] on button "Close" at bounding box center [1404, 13] width 45 height 13
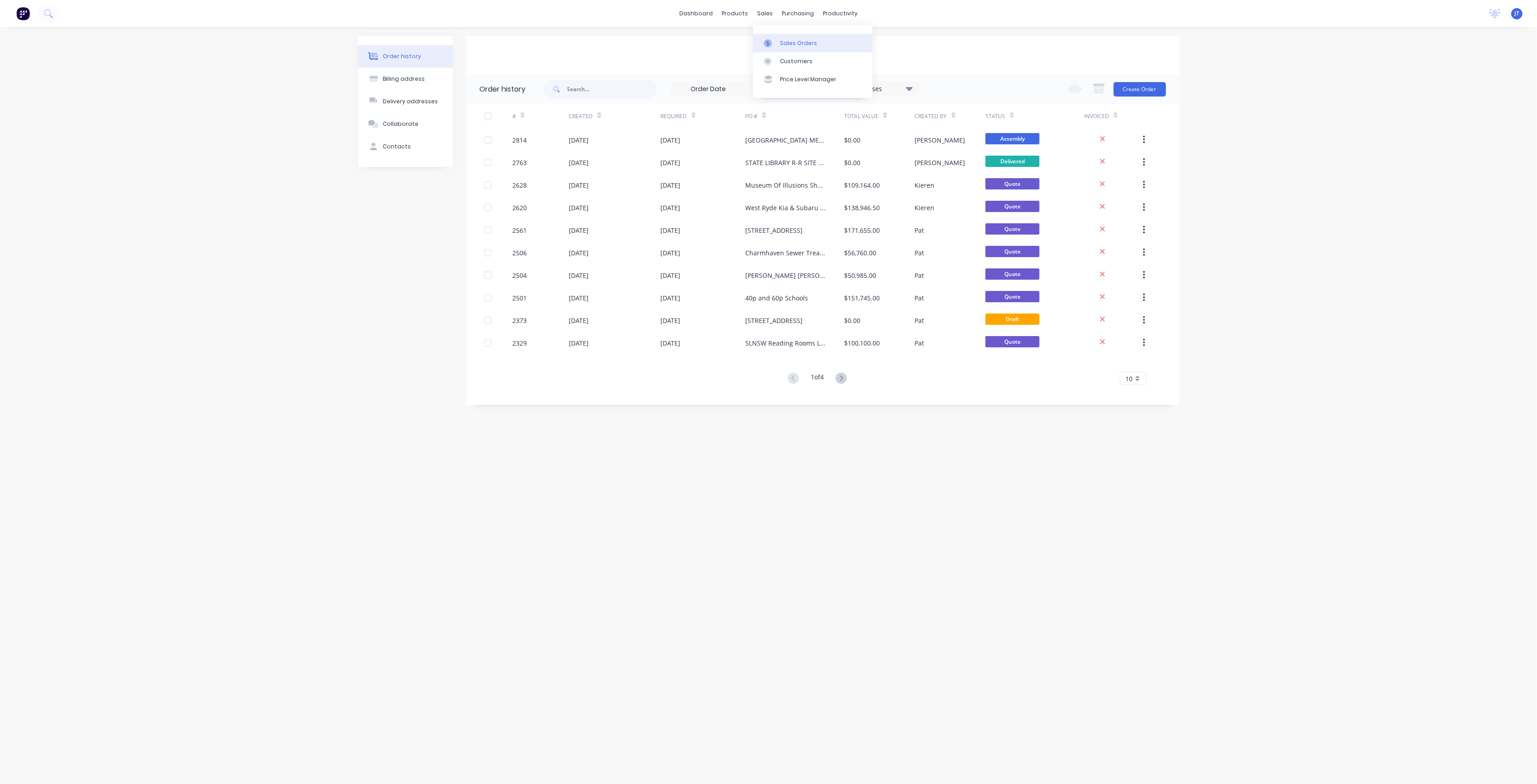
click at [787, 49] on link "Sales Orders" at bounding box center [812, 43] width 119 height 18
